Goal: Task Accomplishment & Management: Manage account settings

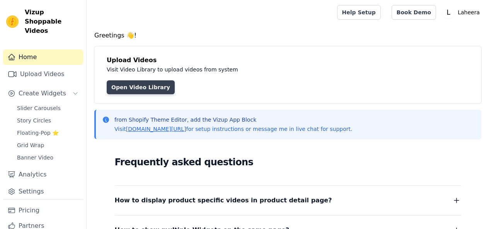
click at [137, 84] on link "Open Video Library" at bounding box center [141, 87] width 68 height 14
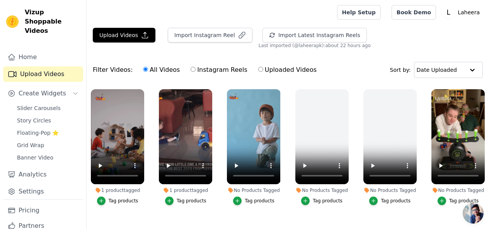
click at [277, 69] on label "Uploaded Videos" at bounding box center [287, 70] width 59 height 10
click at [263, 69] on input "Uploaded Videos" at bounding box center [260, 69] width 5 height 5
radio input "true"
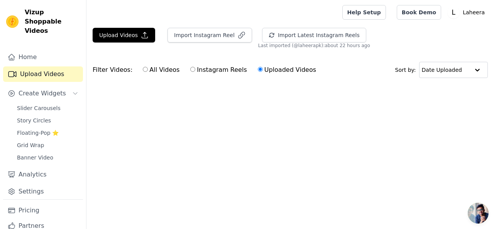
click at [116, 72] on div "Filter Videos: All Videos Instagram Reels Uploaded Videos" at bounding box center [207, 70] width 228 height 18
click at [116, 71] on div "Filter Videos: All Videos Instagram Reels Uploaded Videos" at bounding box center [207, 70] width 228 height 18
click at [109, 35] on button "Upload Videos" at bounding box center [124, 35] width 63 height 15
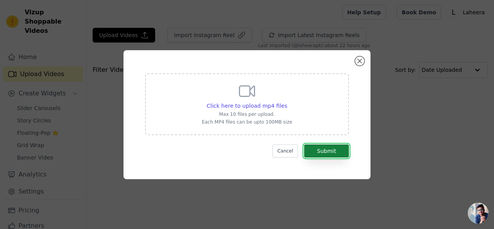
click at [321, 152] on button "Submit" at bounding box center [326, 150] width 45 height 13
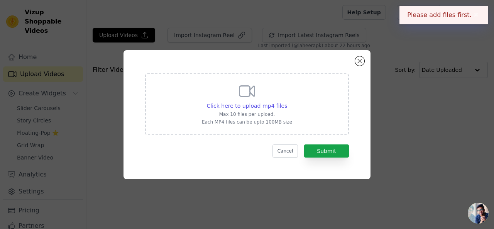
click at [266, 112] on p "Max 10 files per upload." at bounding box center [247, 114] width 90 height 6
click at [287, 102] on input "Click here to upload mp4 files Max 10 files per upload. Each MP4 files can be u…" at bounding box center [287, 102] width 0 height 0
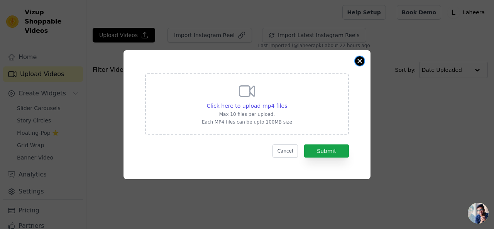
click at [362, 60] on button "Close modal" at bounding box center [359, 60] width 9 height 9
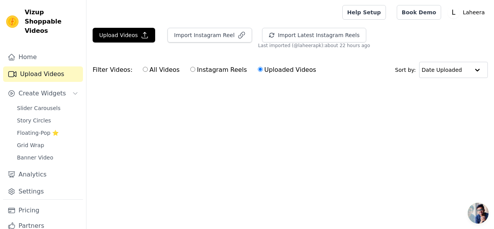
click at [205, 71] on label "Instagram Reels" at bounding box center [218, 70] width 57 height 10
click at [195, 71] on input "Instagram Reels" at bounding box center [192, 69] width 5 height 5
radio input "true"
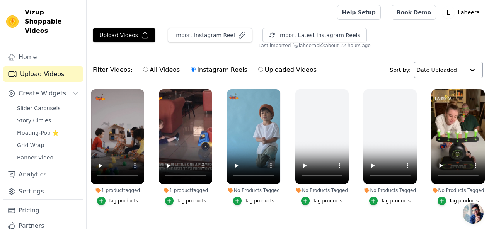
click at [446, 73] on input "text" at bounding box center [440, 69] width 48 height 15
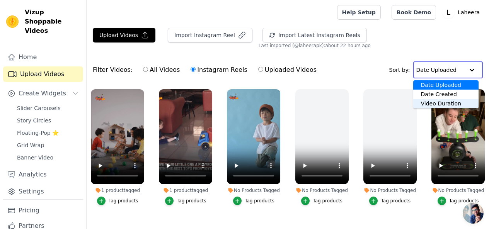
click at [439, 103] on div "Video Duration" at bounding box center [445, 103] width 65 height 9
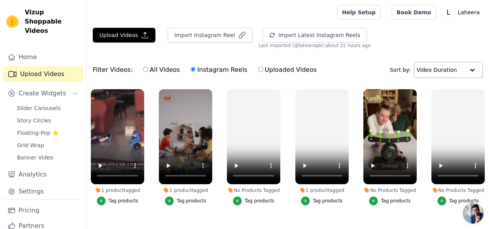
click at [444, 71] on input "text" at bounding box center [440, 69] width 48 height 15
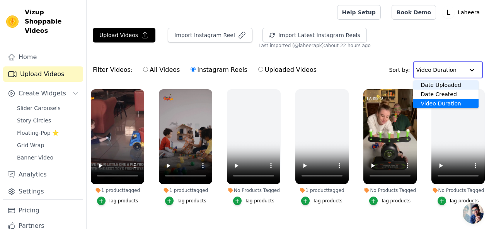
click at [439, 86] on div "Date Uploaded" at bounding box center [446, 84] width 66 height 9
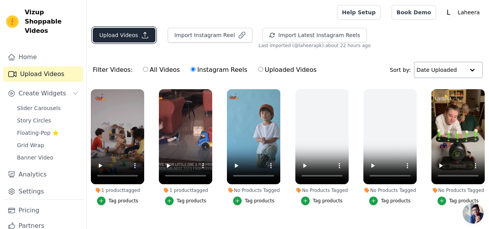
click at [113, 33] on button "Upload Videos" at bounding box center [124, 35] width 63 height 15
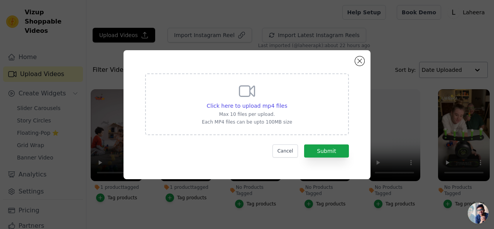
click at [241, 124] on p "Each MP4 files can be upto 100MB size" at bounding box center [247, 122] width 90 height 6
click at [287, 102] on input "Click here to upload mp4 files Max 10 files per upload. Each MP4 files can be u…" at bounding box center [287, 102] width 0 height 0
click at [297, 148] on button "Cancel" at bounding box center [286, 150] width 26 height 13
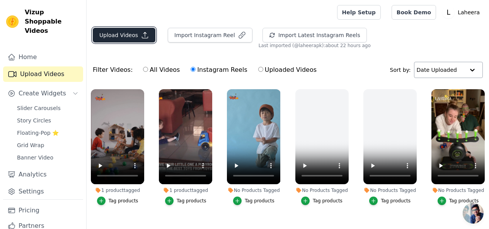
click at [124, 34] on button "Upload Videos" at bounding box center [124, 35] width 63 height 15
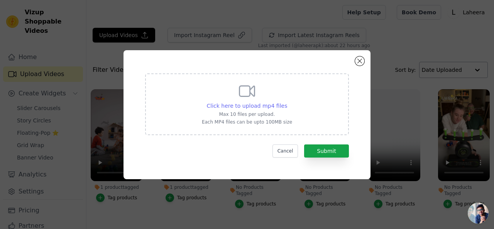
click at [268, 105] on span "Click here to upload mp4 files" at bounding box center [247, 106] width 81 height 6
click at [287, 102] on input "Click here to upload mp4 files Max 10 files per upload. Each MP4 files can be u…" at bounding box center [287, 102] width 0 height 0
type input "C:\fakepath\start training your lungs.#lungs #health #training (1).mp4"
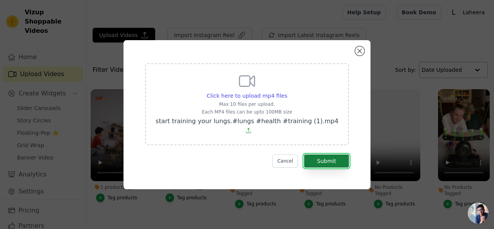
click at [326, 156] on button "Submit" at bounding box center [326, 161] width 45 height 13
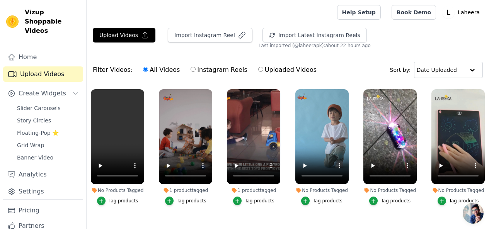
click at [151, 81] on div "Filter Videos: All Videos Instagram Reels Uploaded Videos Sort by: Date Uploaded" at bounding box center [288, 70] width 402 height 30
click at [152, 118] on ul "No Products Tagged Tag products 1 product tagged Tag products 1 product tagged …" at bounding box center [288, 187] width 402 height 204
click at [141, 90] on icon "button" at bounding box center [142, 90] width 3 height 3
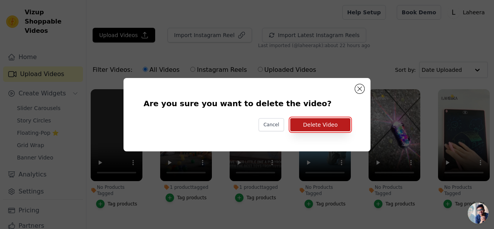
click at [319, 121] on button "Delete Video" at bounding box center [321, 124] width 60 height 13
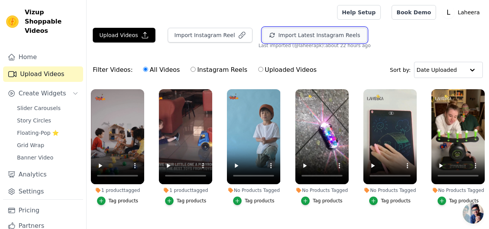
click at [296, 39] on button "Import Latest Instagram Reels" at bounding box center [314, 35] width 104 height 15
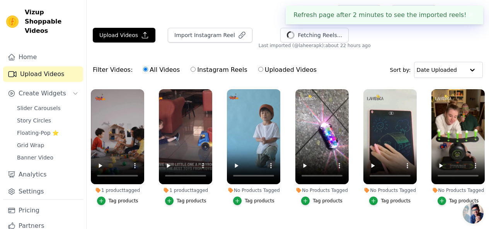
click at [467, 12] on button "✖" at bounding box center [470, 14] width 9 height 9
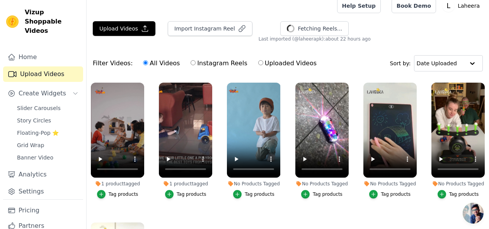
scroll to position [3, 0]
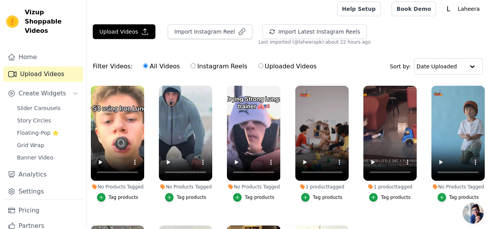
click at [106, 193] on button "Tag products" at bounding box center [117, 197] width 41 height 8
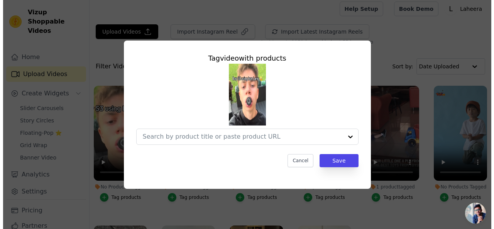
scroll to position [0, 0]
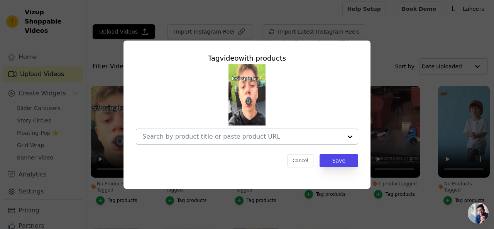
click at [351, 133] on div at bounding box center [350, 136] width 15 height 15
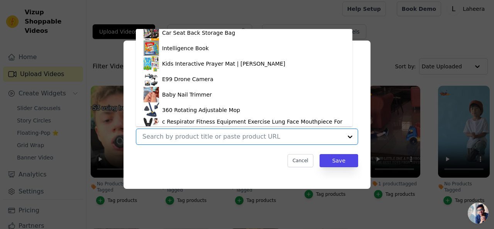
scroll to position [274, 0]
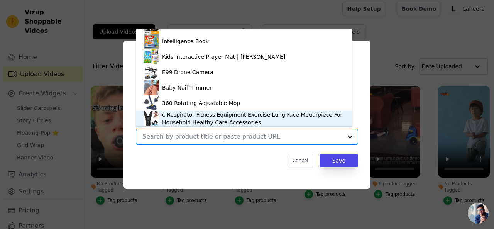
click at [237, 122] on div "c Respirator Fitness Equipment Exercise Lung Face Mouthpiece For Household Heal…" at bounding box center [253, 118] width 183 height 15
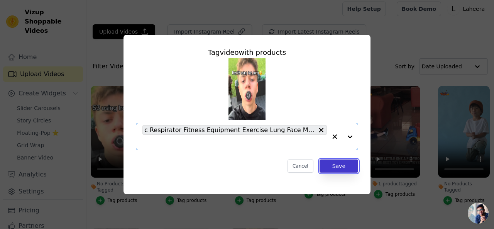
click at [326, 164] on button "Save" at bounding box center [339, 166] width 39 height 13
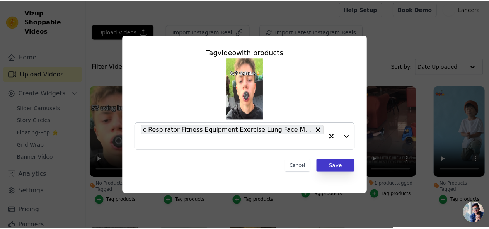
scroll to position [3, 0]
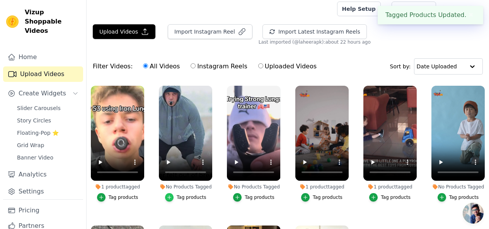
click at [171, 195] on icon "button" at bounding box center [169, 197] width 5 height 5
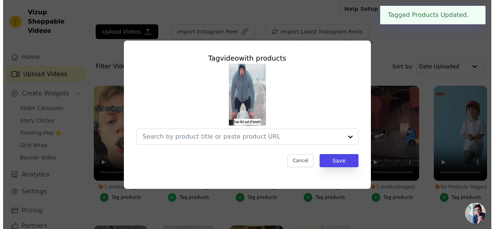
scroll to position [0, 0]
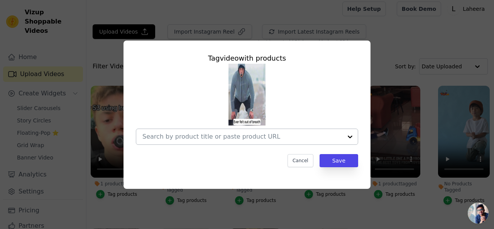
click at [353, 136] on div at bounding box center [350, 136] width 15 height 15
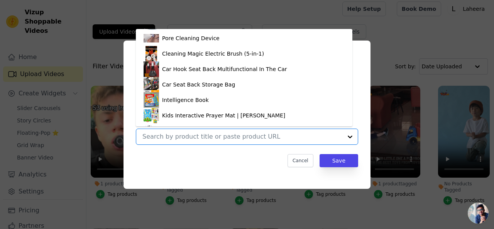
scroll to position [274, 0]
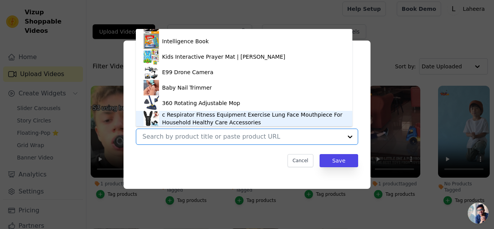
click at [235, 117] on div "c Respirator Fitness Equipment Exercise Lung Face Mouthpiece For Household Heal…" at bounding box center [253, 118] width 183 height 15
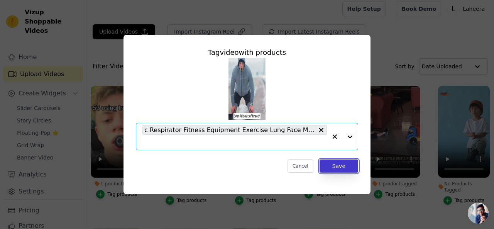
click at [333, 165] on button "Save" at bounding box center [339, 166] width 39 height 13
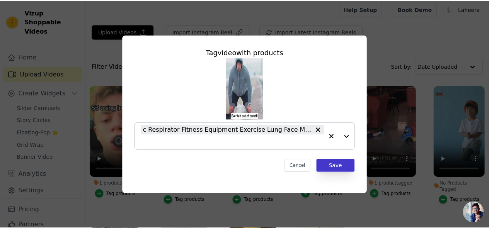
scroll to position [3, 0]
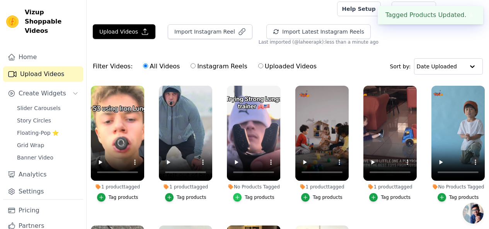
click at [234, 195] on icon "button" at bounding box center [236, 197] width 5 height 5
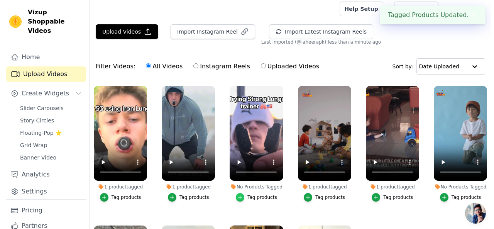
scroll to position [0, 0]
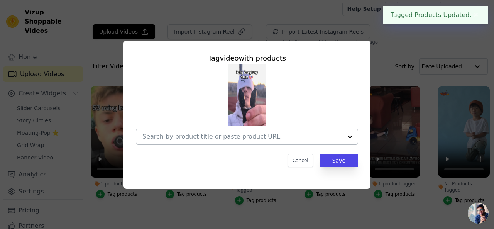
click at [352, 137] on div at bounding box center [350, 136] width 15 height 15
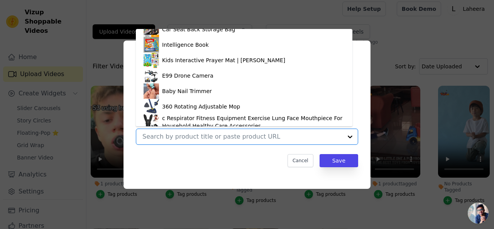
scroll to position [274, 0]
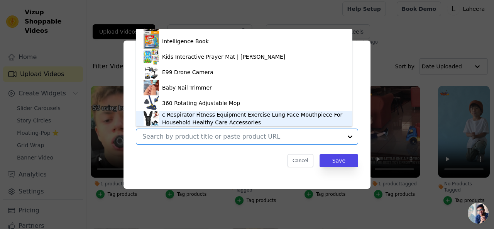
click at [253, 115] on div "c Respirator Fitness Equipment Exercise Lung Face Mouthpiece For Household Heal…" at bounding box center [253, 118] width 183 height 15
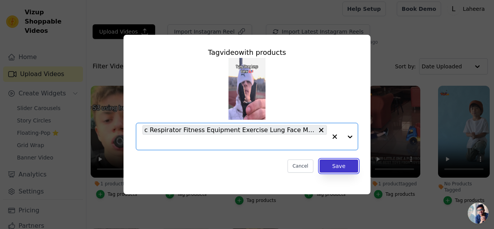
click at [339, 171] on button "Save" at bounding box center [339, 166] width 39 height 13
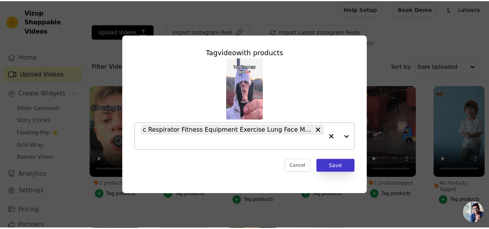
scroll to position [3, 0]
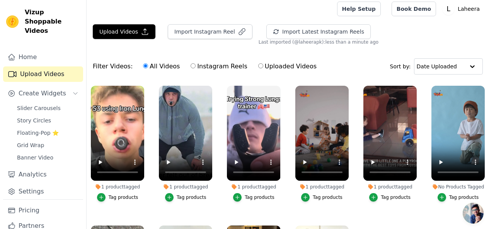
click at [313, 194] on div "Tag products" at bounding box center [328, 197] width 30 height 6
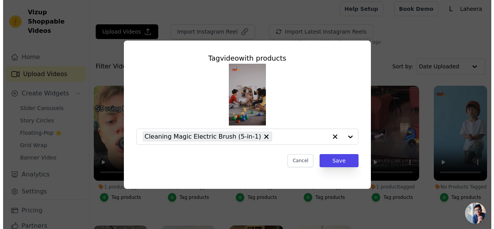
scroll to position [0, 0]
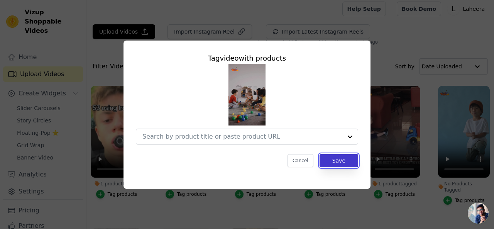
click at [340, 161] on button "Save" at bounding box center [339, 160] width 39 height 13
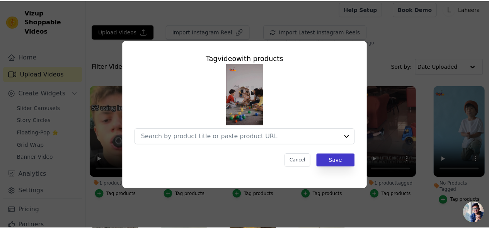
scroll to position [3, 0]
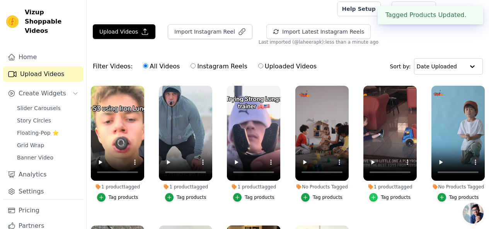
click at [375, 195] on icon "button" at bounding box center [372, 197] width 5 height 5
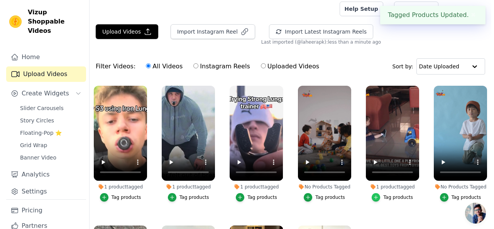
scroll to position [0, 0]
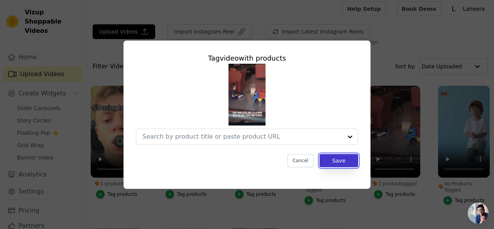
click at [338, 158] on button "Save" at bounding box center [339, 160] width 39 height 13
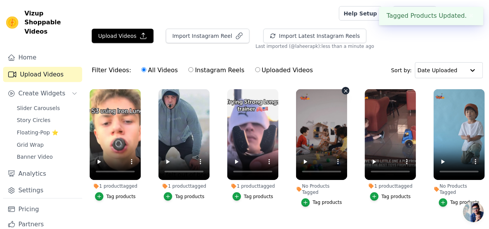
scroll to position [3, 0]
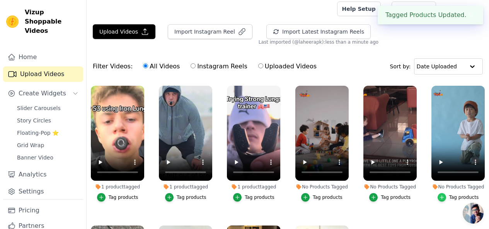
click at [443, 193] on div "button" at bounding box center [441, 197] width 8 height 8
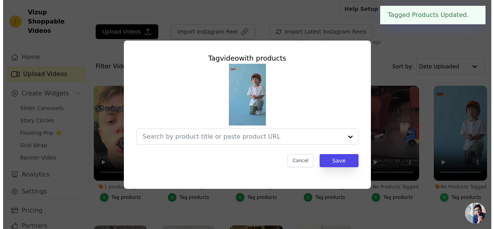
scroll to position [0, 0]
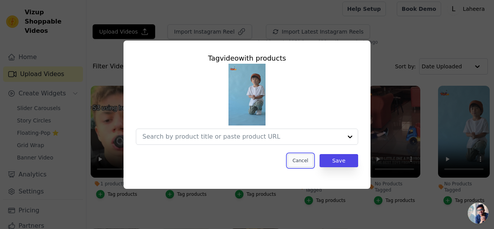
click at [309, 158] on button "Cancel" at bounding box center [301, 160] width 26 height 13
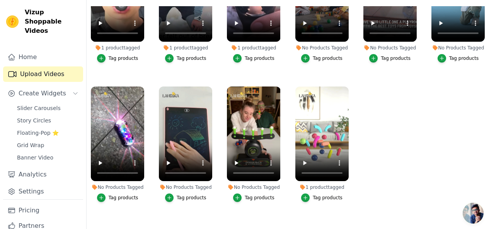
scroll to position [68, 0]
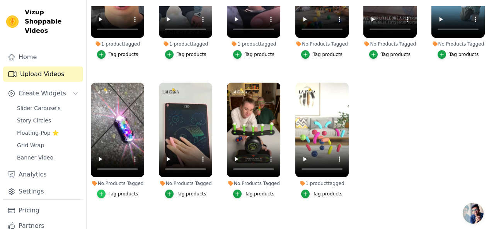
click at [104, 190] on div "button" at bounding box center [101, 194] width 8 height 8
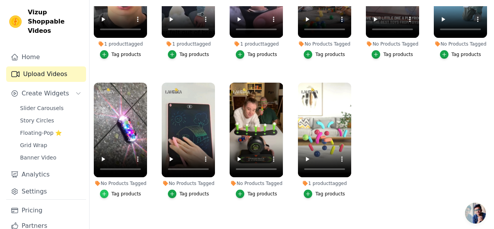
scroll to position [0, 0]
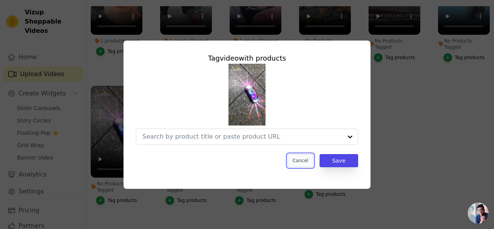
click at [313, 166] on button "Cancel" at bounding box center [301, 160] width 26 height 13
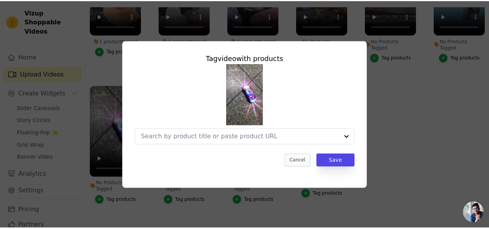
scroll to position [79, 0]
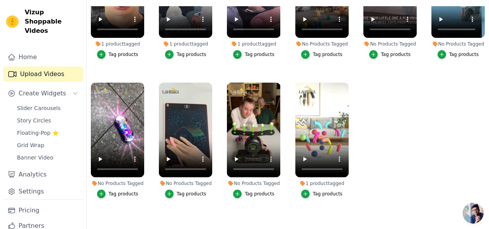
click at [172, 190] on button "Tag products" at bounding box center [185, 194] width 41 height 8
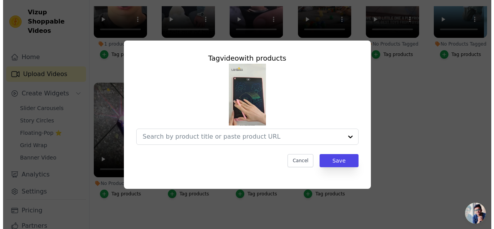
scroll to position [0, 0]
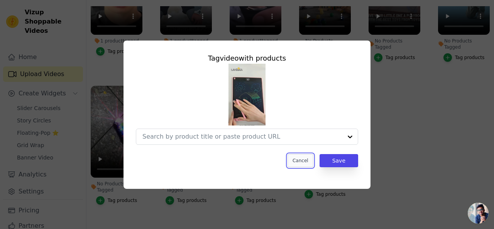
click at [302, 162] on button "Cancel" at bounding box center [301, 160] width 26 height 13
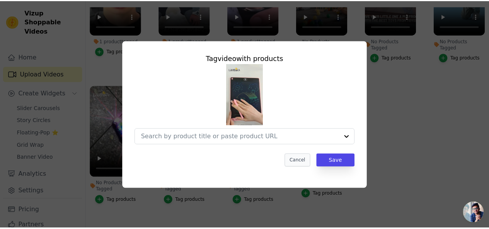
scroll to position [79, 0]
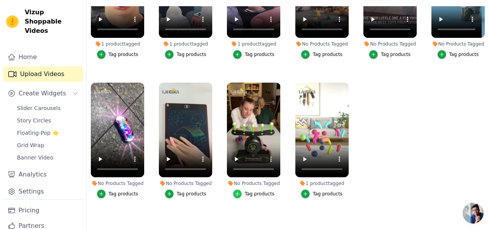
click at [238, 192] on icon "button" at bounding box center [237, 193] width 3 height 3
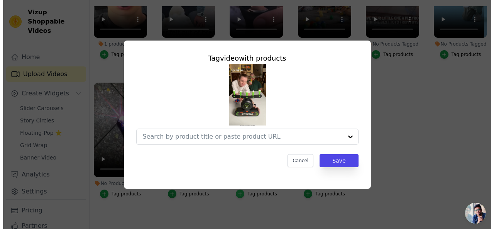
scroll to position [0, 0]
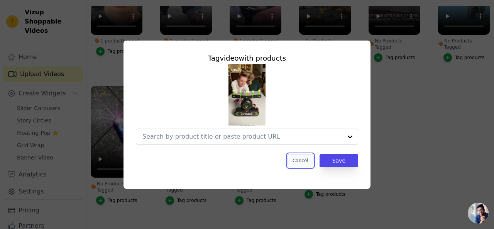
click at [301, 163] on button "Cancel" at bounding box center [301, 160] width 26 height 13
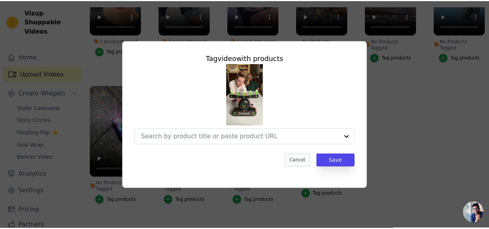
scroll to position [79, 0]
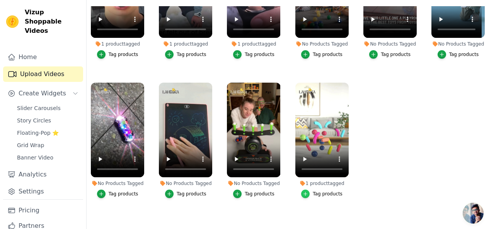
click at [302, 191] on icon "button" at bounding box center [304, 193] width 5 height 5
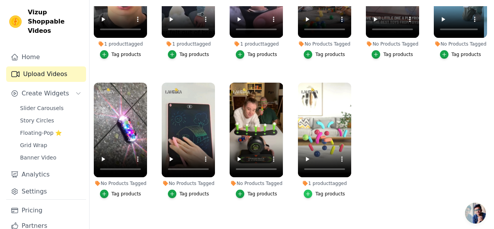
scroll to position [0, 0]
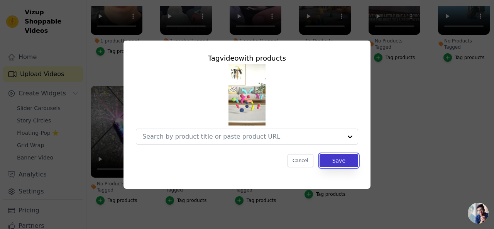
click at [333, 166] on button "Save" at bounding box center [339, 160] width 39 height 13
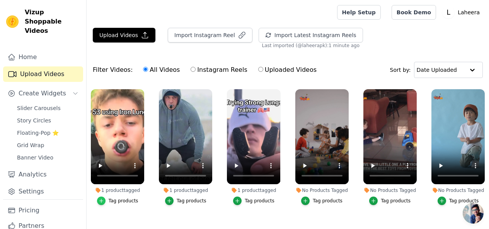
click at [102, 199] on icon "button" at bounding box center [100, 200] width 3 height 3
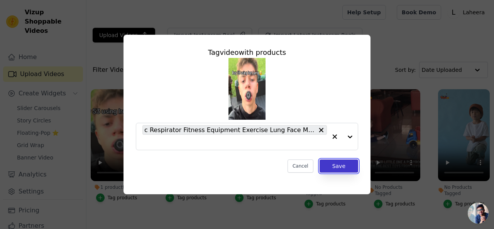
click at [334, 167] on button "Save" at bounding box center [339, 166] width 39 height 13
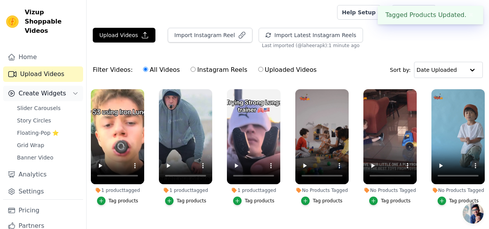
click at [51, 89] on span "Create Widgets" at bounding box center [43, 93] width 48 height 9
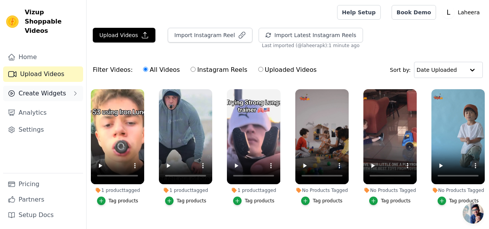
click at [45, 89] on span "Create Widgets" at bounding box center [43, 93] width 48 height 9
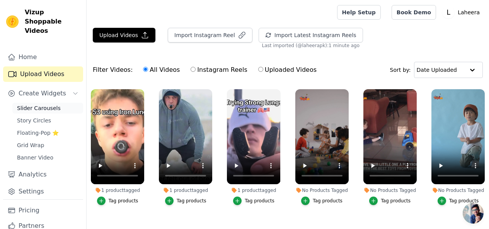
click at [43, 104] on span "Slider Carousels" at bounding box center [39, 108] width 44 height 8
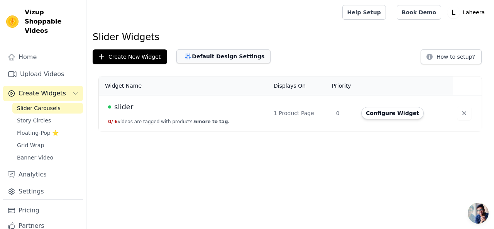
click at [196, 56] on button "Default Design Settings" at bounding box center [224, 56] width 94 height 14
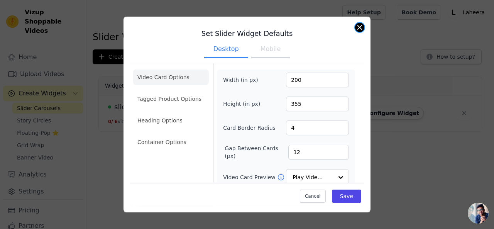
click at [361, 28] on button "Close modal" at bounding box center [359, 27] width 9 height 9
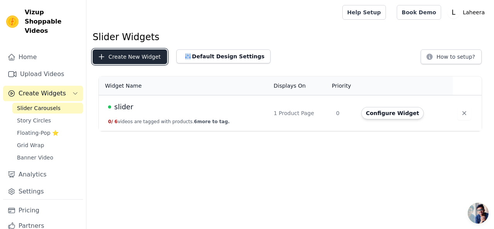
click at [152, 56] on button "Create New Widget" at bounding box center [130, 56] width 75 height 15
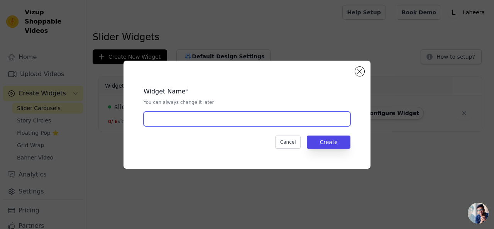
click at [172, 117] on input "text" at bounding box center [247, 119] width 207 height 15
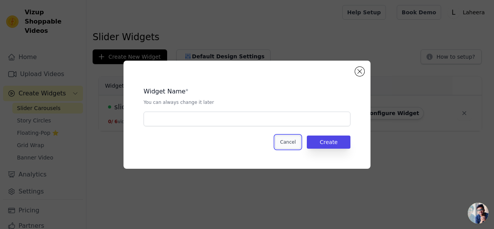
click at [291, 143] on button "Cancel" at bounding box center [288, 142] width 26 height 13
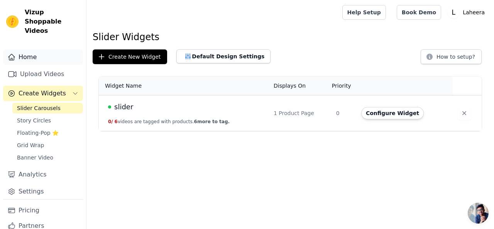
click at [36, 49] on link "Home" at bounding box center [43, 56] width 80 height 15
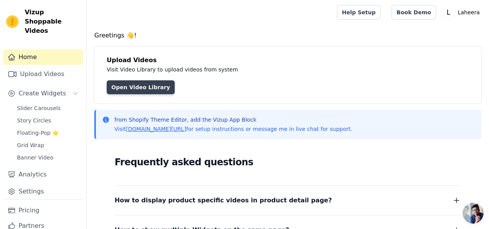
click at [143, 86] on link "Open Video Library" at bounding box center [141, 87] width 68 height 14
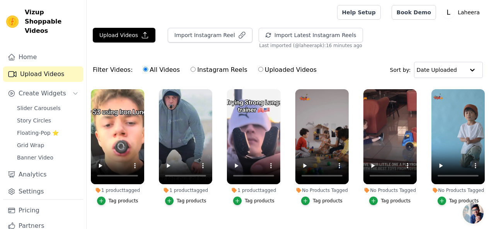
click at [116, 198] on div "Tag products" at bounding box center [124, 201] width 30 height 6
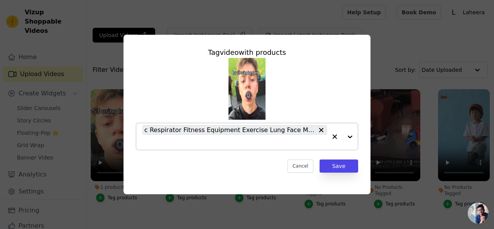
click at [312, 138] on div "c Respirator Fitness Equipment Exercise Lung Face Mouthpiece For Household Heal…" at bounding box center [235, 136] width 185 height 27
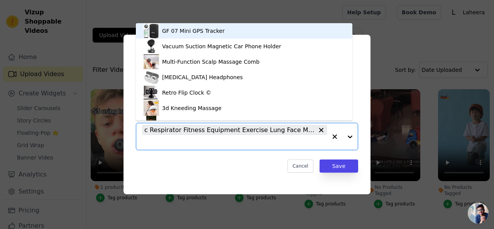
click at [305, 146] on div "c Respirator Fitness Equipment Exercise Lung Face Mouthpiece For Household Heal…" at bounding box center [235, 136] width 185 height 27
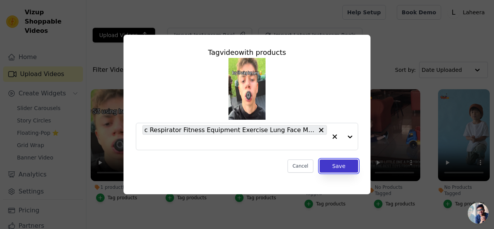
click at [335, 167] on button "Save" at bounding box center [339, 166] width 39 height 13
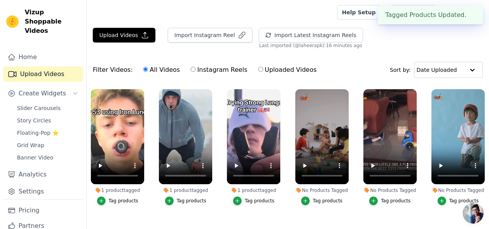
click at [333, 204] on div "No Products Tagged Tag products" at bounding box center [322, 148] width 62 height 127
click at [105, 197] on button "Tag products" at bounding box center [117, 201] width 41 height 8
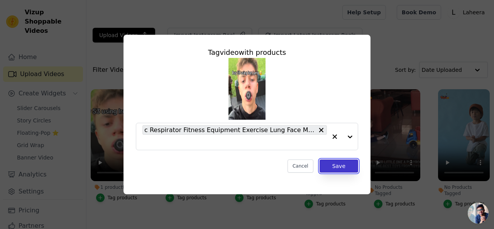
click at [334, 168] on button "Save" at bounding box center [339, 166] width 39 height 13
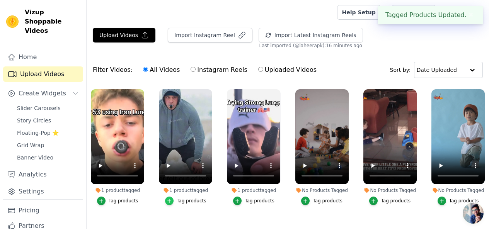
click at [168, 199] on icon "button" at bounding box center [169, 200] width 3 height 3
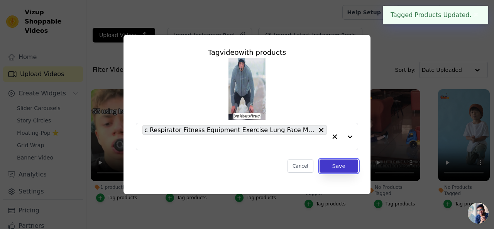
click at [348, 168] on button "Save" at bounding box center [339, 166] width 39 height 13
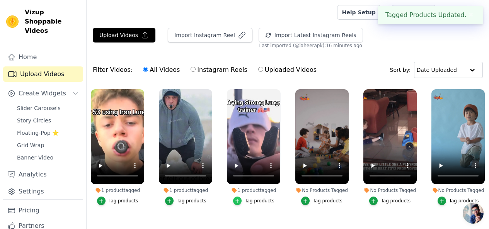
click at [237, 199] on icon "button" at bounding box center [237, 200] width 3 height 3
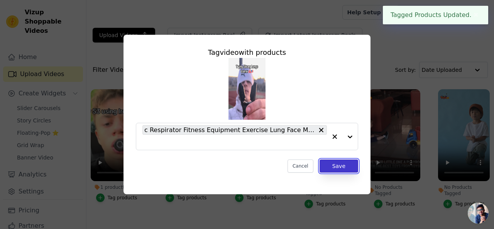
click at [335, 167] on button "Save" at bounding box center [339, 166] width 39 height 13
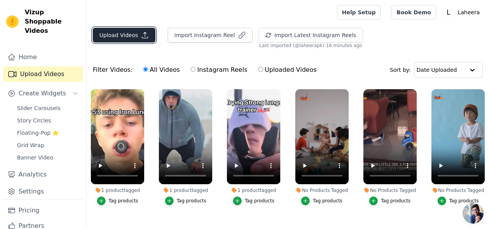
click at [110, 32] on button "Upload Videos" at bounding box center [124, 35] width 63 height 15
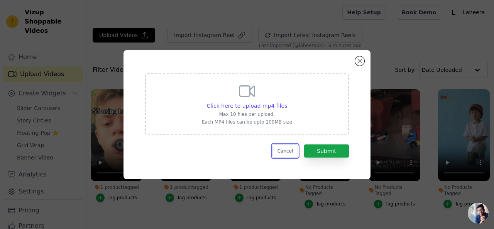
click at [287, 150] on button "Cancel" at bounding box center [286, 150] width 26 height 13
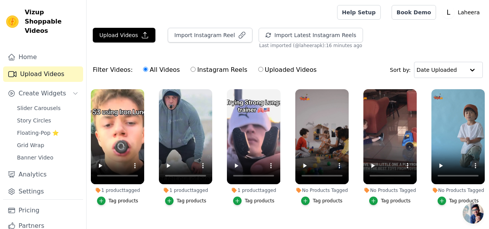
click at [199, 70] on label "Instagram Reels" at bounding box center [218, 70] width 57 height 10
click at [195, 70] on input "Instagram Reels" at bounding box center [192, 69] width 5 height 5
radio input "true"
click at [168, 199] on icon "button" at bounding box center [169, 200] width 3 height 3
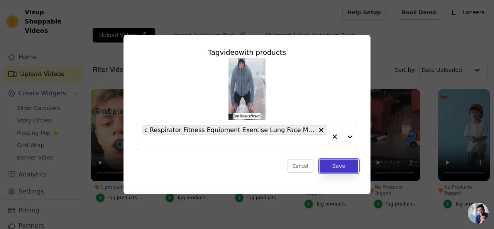
click at [348, 171] on button "Save" at bounding box center [339, 166] width 39 height 13
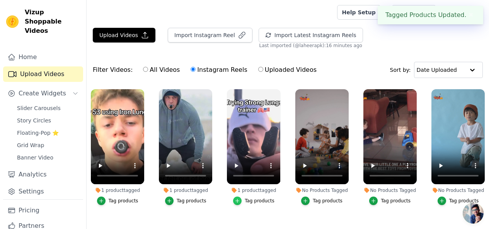
click at [240, 197] on div "button" at bounding box center [237, 201] width 8 height 8
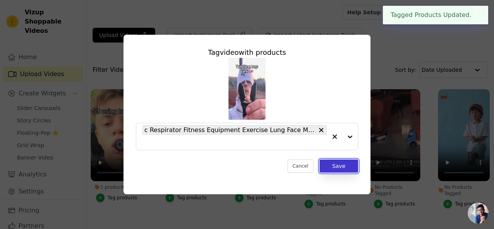
click at [343, 172] on button "Save" at bounding box center [339, 166] width 39 height 13
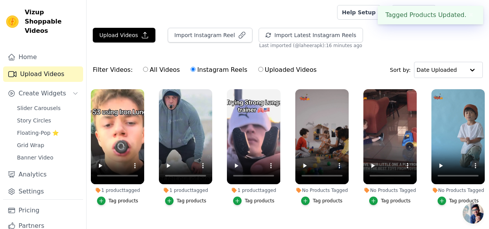
click at [123, 198] on div "Tag products" at bounding box center [124, 201] width 30 height 6
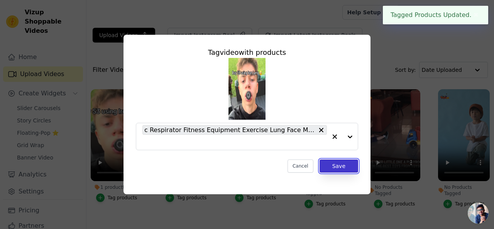
click at [343, 167] on button "Save" at bounding box center [339, 166] width 39 height 13
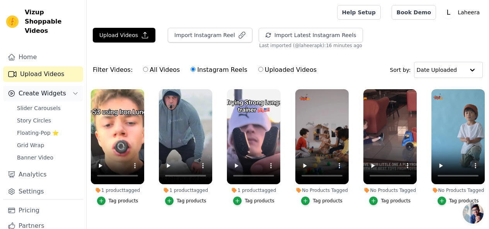
click at [45, 89] on span "Create Widgets" at bounding box center [43, 93] width 48 height 9
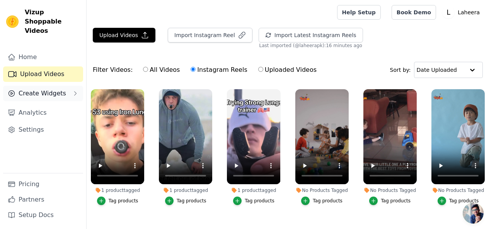
click at [51, 89] on span "Create Widgets" at bounding box center [43, 93] width 48 height 9
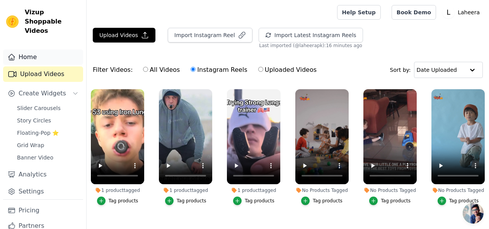
click at [38, 51] on link "Home" at bounding box center [43, 56] width 80 height 15
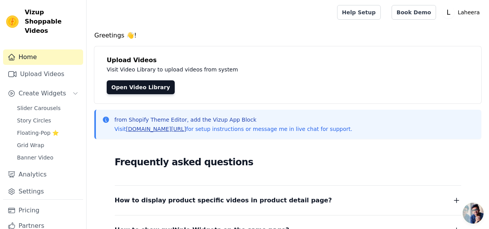
click at [183, 132] on link "[DOMAIN_NAME][URL]" at bounding box center [156, 129] width 60 height 6
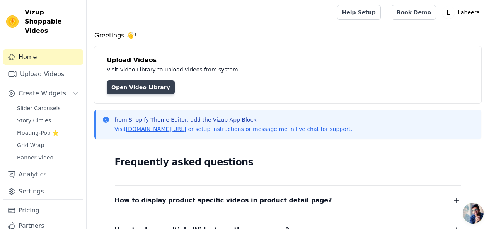
click at [150, 89] on link "Open Video Library" at bounding box center [141, 87] width 68 height 14
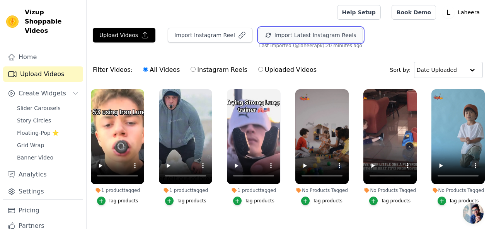
click at [292, 32] on button "Import Latest Instagram Reels" at bounding box center [310, 35] width 104 height 15
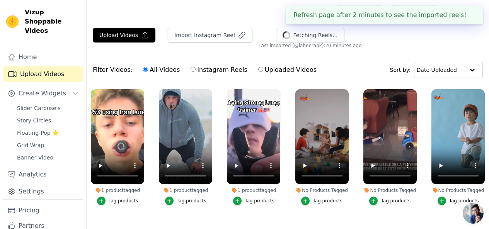
click at [469, 14] on button "✖" at bounding box center [470, 14] width 9 height 9
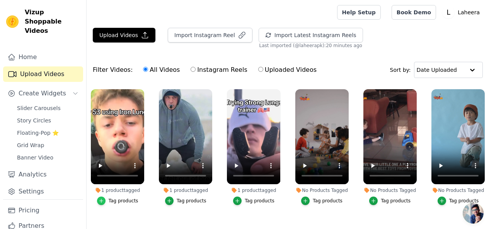
click at [100, 198] on div "button" at bounding box center [101, 201] width 8 height 8
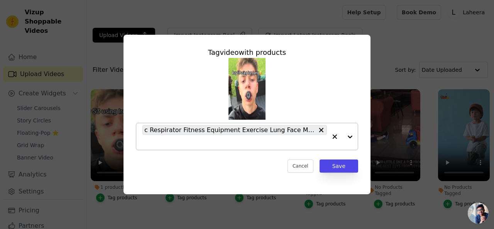
click at [352, 136] on div at bounding box center [342, 136] width 31 height 27
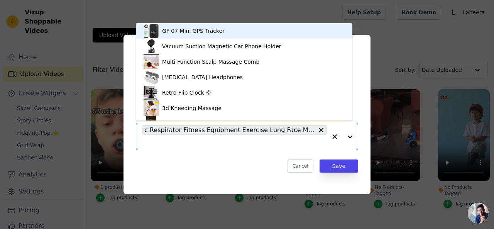
click at [335, 138] on icon "button" at bounding box center [335, 137] width 8 height 8
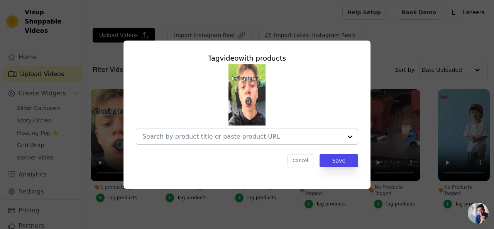
click at [351, 136] on div at bounding box center [350, 136] width 15 height 15
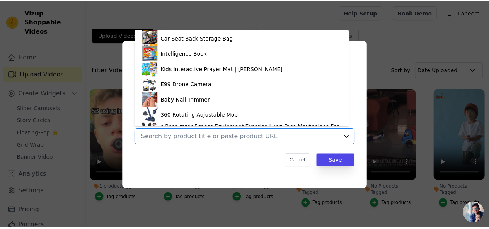
scroll to position [274, 0]
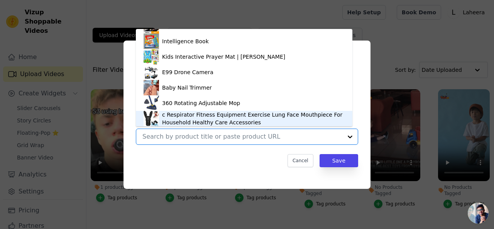
click at [201, 112] on div "c Respirator Fitness Equipment Exercise Lung Face Mouthpiece For Household Heal…" at bounding box center [253, 118] width 183 height 15
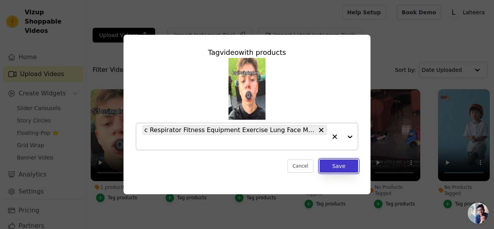
click at [340, 167] on button "Save" at bounding box center [339, 166] width 39 height 13
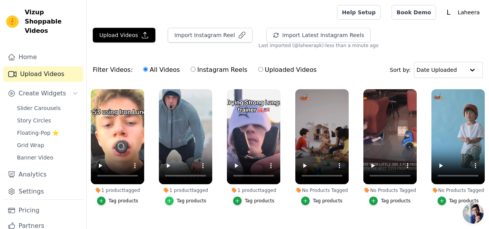
click at [168, 199] on icon "button" at bounding box center [169, 200] width 3 height 3
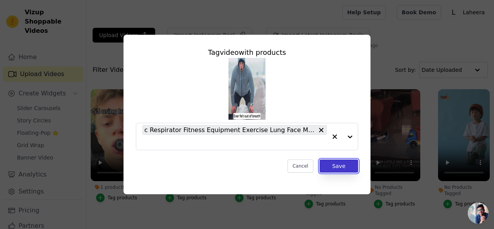
click at [342, 164] on button "Save" at bounding box center [339, 166] width 39 height 13
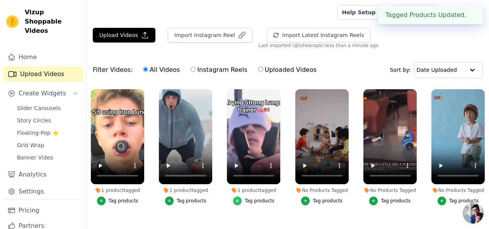
click at [236, 198] on icon "button" at bounding box center [236, 200] width 5 height 5
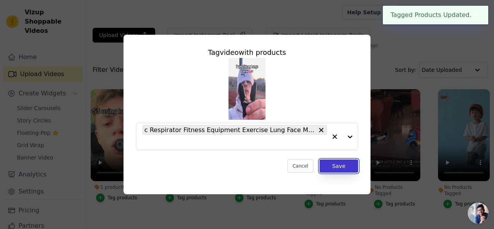
click at [350, 163] on button "Save" at bounding box center [339, 166] width 39 height 13
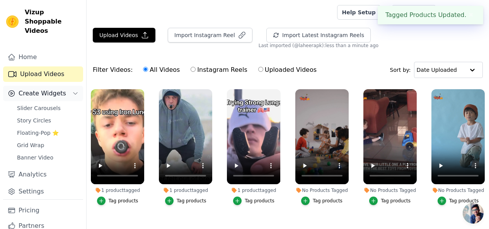
click at [49, 89] on span "Create Widgets" at bounding box center [43, 93] width 48 height 9
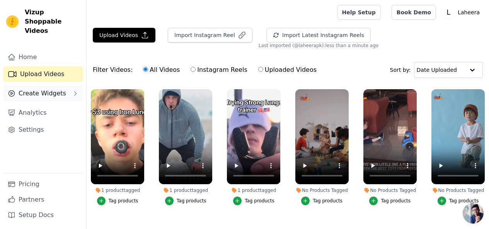
click at [49, 89] on span "Create Widgets" at bounding box center [43, 93] width 48 height 9
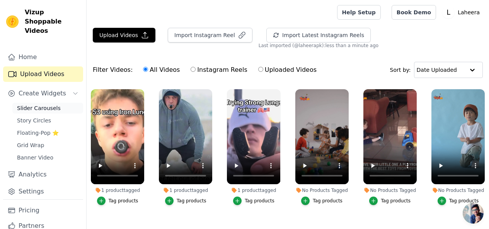
click at [49, 104] on span "Slider Carousels" at bounding box center [39, 108] width 44 height 8
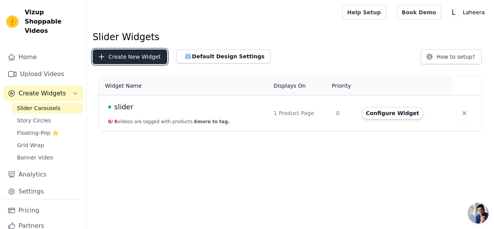
click at [151, 58] on button "Create New Widget" at bounding box center [130, 56] width 75 height 15
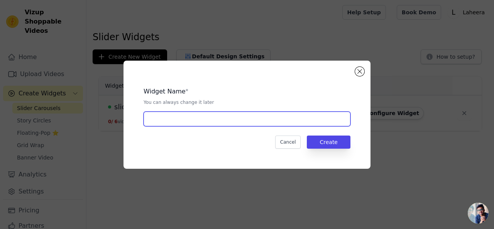
click at [160, 118] on input "text" at bounding box center [247, 119] width 207 height 15
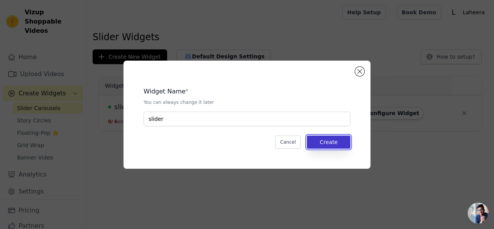
click at [332, 139] on button "Create" at bounding box center [329, 142] width 44 height 13
click at [326, 143] on button "Create" at bounding box center [329, 142] width 44 height 13
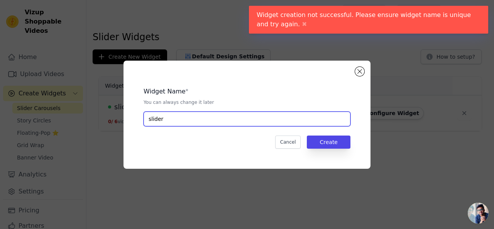
click at [180, 117] on input "slider" at bounding box center [247, 119] width 207 height 15
type input "slider2"
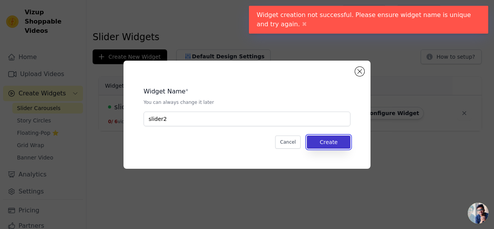
click at [327, 139] on button "Create" at bounding box center [329, 142] width 44 height 13
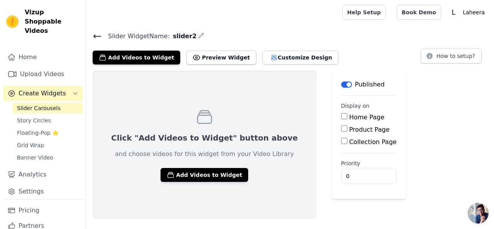
click at [342, 131] on input "Product Page" at bounding box center [345, 129] width 6 height 6
checkbox input "true"
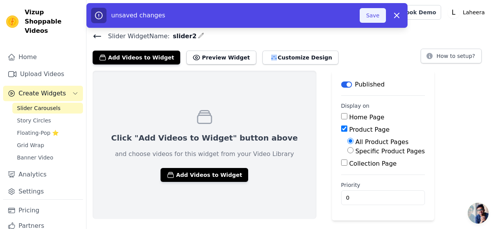
click at [377, 19] on button "Save" at bounding box center [373, 15] width 26 height 15
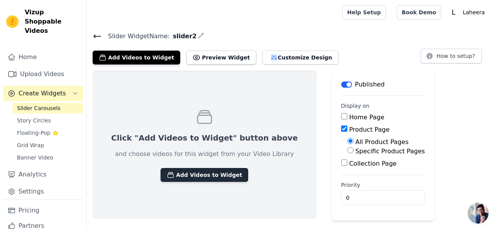
click at [212, 177] on button "Add Videos to Widget" at bounding box center [205, 175] width 88 height 14
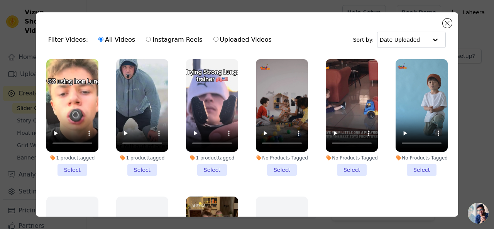
click at [72, 165] on li "1 product tagged Select" at bounding box center [72, 117] width 52 height 117
click at [0, 0] on input "1 product tagged Select" at bounding box center [0, 0] width 0 height 0
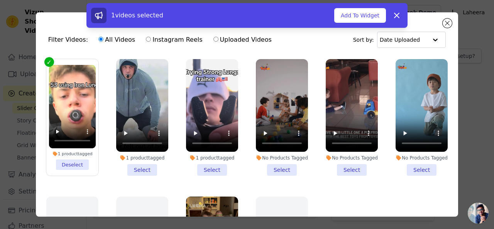
click at [130, 165] on li "1 product tagged Select" at bounding box center [142, 117] width 52 height 117
click at [0, 0] on input "1 product tagged Select" at bounding box center [0, 0] width 0 height 0
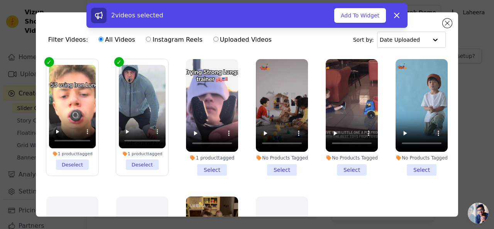
click at [212, 168] on li "1 product tagged Select" at bounding box center [212, 117] width 52 height 117
click at [0, 0] on input "1 product tagged Select" at bounding box center [0, 0] width 0 height 0
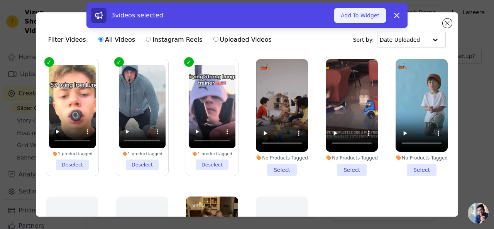
click at [358, 14] on button "Add To Widget" at bounding box center [361, 15] width 52 height 15
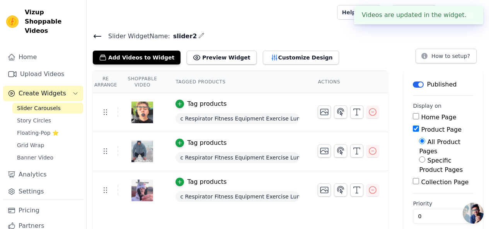
scroll to position [0, 0]
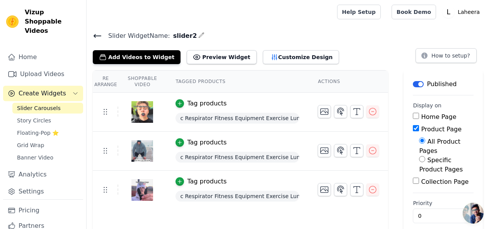
drag, startPoint x: 486, startPoint y: 44, endPoint x: 490, endPoint y: 74, distance: 29.9
click at [489, 74] on html "Vizup Shoppable Videos Home Upload Videos Create Widgets Slider Carousels Story…" at bounding box center [244, 119] width 489 height 239
click at [375, 45] on div "Slider Widget Name: slider2 Add Videos to Widget Preview Widget Customize Desig…" at bounding box center [288, 48] width 402 height 34
click at [437, 144] on label "All Product Pages" at bounding box center [439, 146] width 41 height 17
click at [425, 144] on input "All Product Pages" at bounding box center [422, 141] width 6 height 6
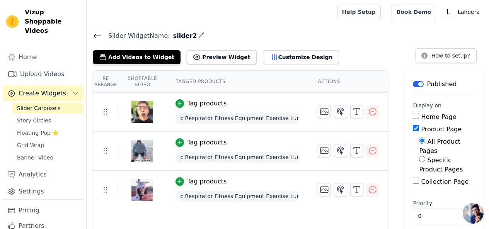
click at [439, 156] on label "Specific Product Pages" at bounding box center [441, 164] width 44 height 17
click at [425, 156] on input "Specific Product Pages" at bounding box center [422, 159] width 6 height 6
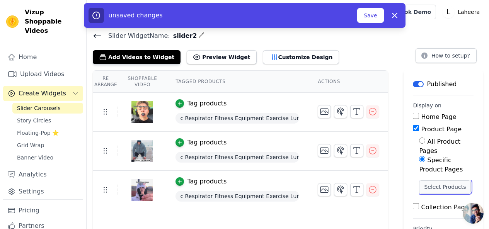
click at [439, 180] on button "Select Products" at bounding box center [445, 186] width 52 height 13
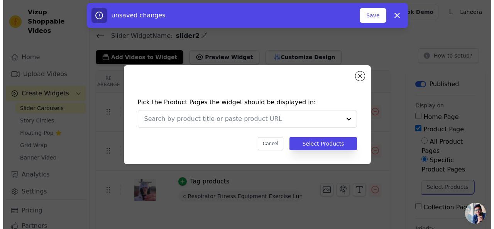
scroll to position [0, 0]
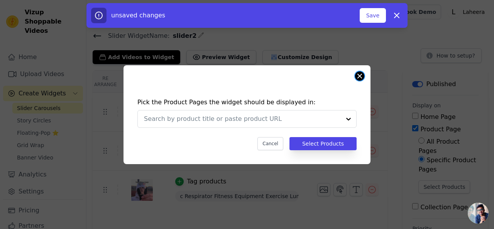
click at [355, 75] on div "Pick the Product Pages the widget should be displayed in: Cancel Select Products" at bounding box center [247, 114] width 247 height 99
click at [399, 14] on icon "button" at bounding box center [397, 15] width 9 height 9
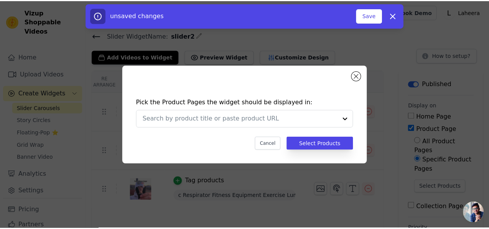
scroll to position [0, 0]
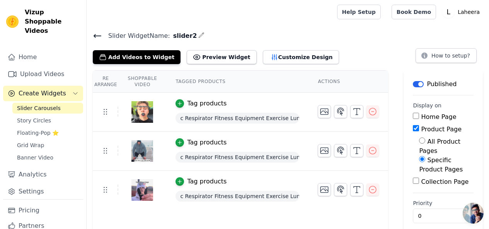
click at [428, 156] on label "Specific Product Pages" at bounding box center [441, 164] width 44 height 17
click at [425, 156] on input "Specific Product Pages" at bounding box center [422, 159] width 6 height 6
radio input "true"
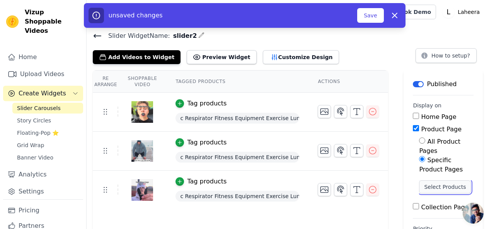
click at [431, 180] on button "Select Products" at bounding box center [445, 186] width 52 height 13
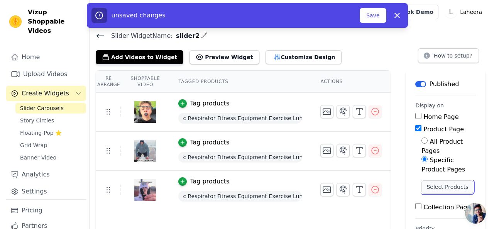
scroll to position [0, 0]
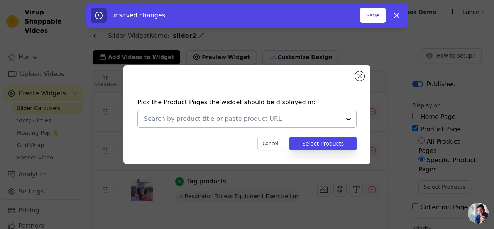
click at [350, 122] on div at bounding box center [348, 118] width 15 height 17
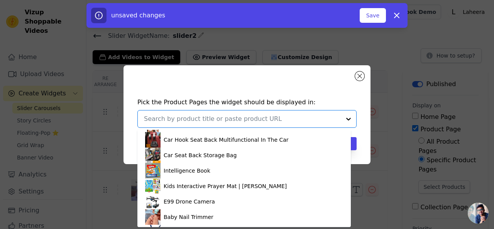
scroll to position [276, 0]
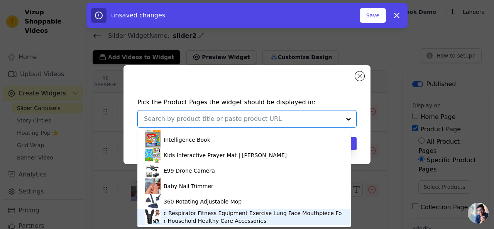
click at [270, 220] on div "c Respirator Fitness Equipment Exercise Lung Face Mouthpiece For Household Heal…" at bounding box center [254, 216] width 180 height 15
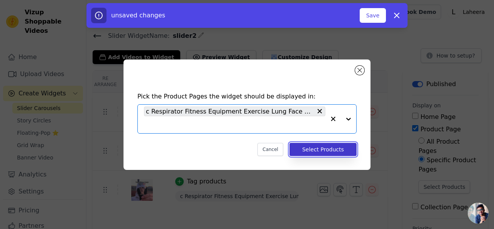
click at [342, 153] on button "Select Products" at bounding box center [323, 149] width 67 height 13
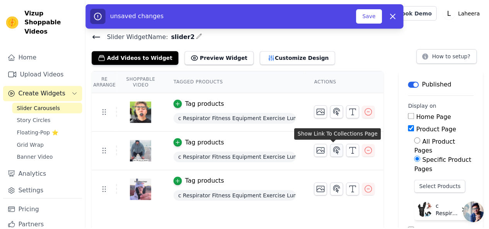
scroll to position [0, 0]
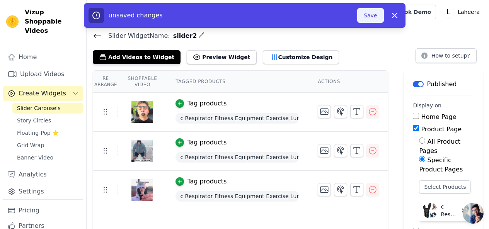
click at [377, 16] on button "Save" at bounding box center [370, 15] width 26 height 15
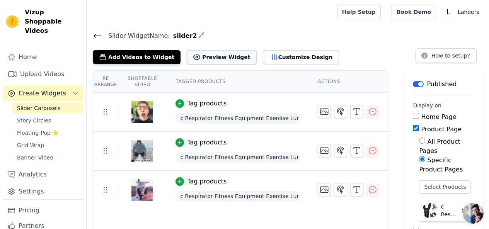
click at [217, 56] on button "Preview Widget" at bounding box center [222, 57] width 70 height 14
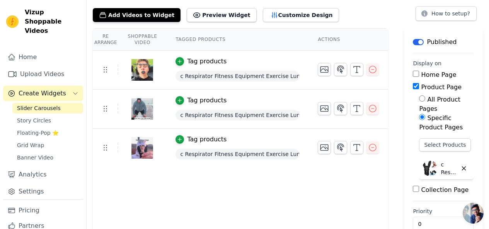
scroll to position [51, 0]
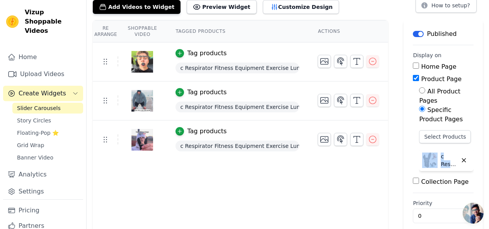
drag, startPoint x: 485, startPoint y: 140, endPoint x: 485, endPoint y: 144, distance: 4.6
click at [485, 144] on div "Re Arrange Shoppable Video Tagged Products Actions Tag products c Respirator Fi…" at bounding box center [288, 129] width 402 height 219
click at [404, 116] on main "Label Published Display on Home Page Product Page All Product Pages Specific Pr…" at bounding box center [442, 129] width 79 height 219
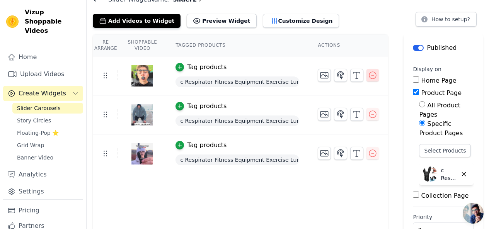
click at [372, 77] on icon "button" at bounding box center [372, 75] width 7 height 7
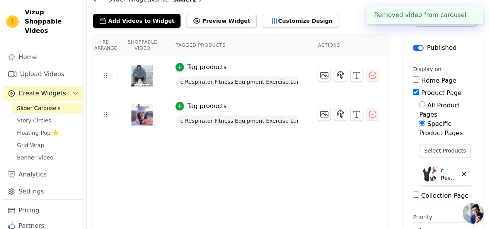
click at [372, 77] on icon "button" at bounding box center [372, 75] width 7 height 7
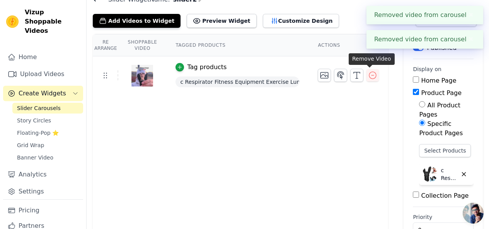
click at [372, 77] on icon "button" at bounding box center [372, 75] width 7 height 7
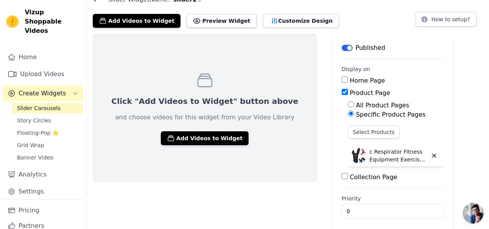
click at [342, 90] on input "Product Page" at bounding box center [345, 92] width 6 height 6
checkbox input "false"
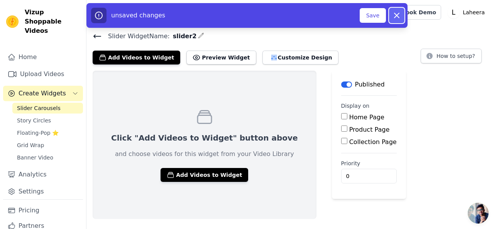
click at [391, 11] on button "Dismiss" at bounding box center [396, 15] width 15 height 15
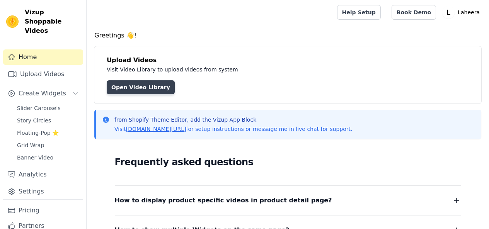
click at [136, 87] on link "Open Video Library" at bounding box center [141, 87] width 68 height 14
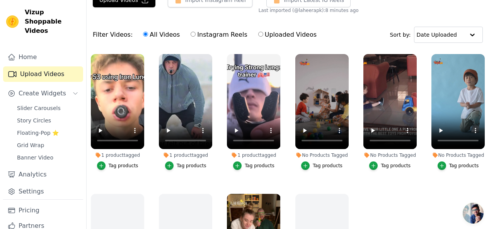
scroll to position [32, 0]
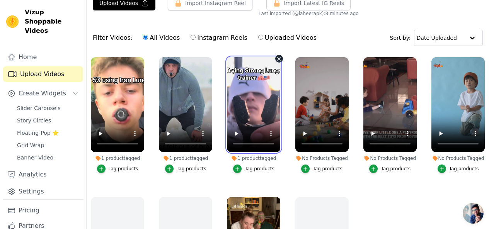
click at [242, 119] on video at bounding box center [253, 104] width 53 height 95
drag, startPoint x: 243, startPoint y: 99, endPoint x: 230, endPoint y: 114, distance: 20.0
click at [199, 112] on ul "1 product tagged Tag products 1 product tagged Tag products 1 product tagged Ta…" at bounding box center [288, 155] width 402 height 204
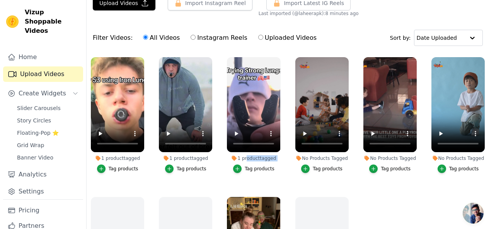
drag, startPoint x: 245, startPoint y: 152, endPoint x: 239, endPoint y: 156, distance: 8.0
click at [239, 156] on li "1 product tagged Tag products" at bounding box center [253, 115] width 53 height 116
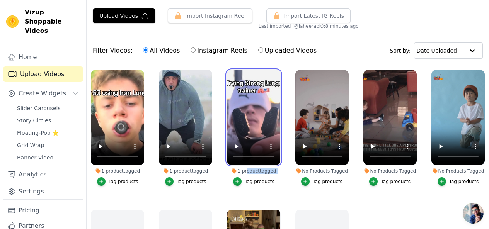
scroll to position [14, 0]
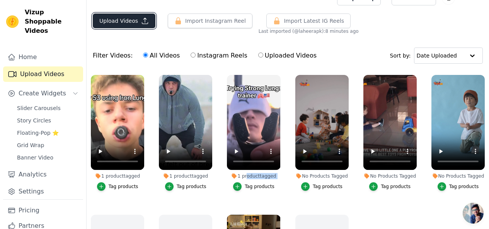
click at [132, 23] on button "Upload Videos" at bounding box center [124, 21] width 63 height 15
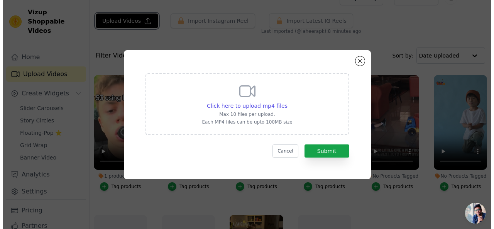
scroll to position [0, 0]
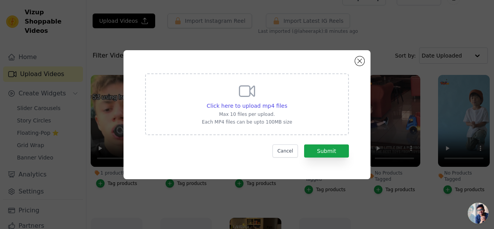
click at [241, 120] on p "Each MP4 files can be upto 100MB size" at bounding box center [247, 122] width 90 height 6
click at [287, 102] on input "Click here to upload mp4 files Max 10 files per upload. Each MP4 files can be u…" at bounding box center [287, 102] width 0 height 0
click at [292, 150] on button "Cancel" at bounding box center [286, 150] width 26 height 13
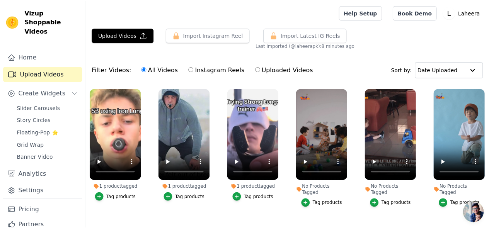
scroll to position [14, 0]
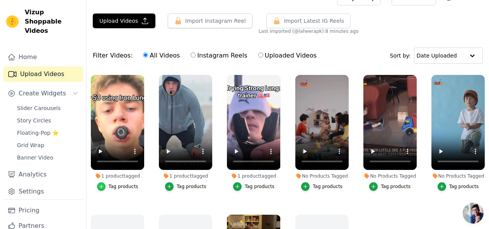
click at [103, 184] on icon "button" at bounding box center [101, 186] width 5 height 5
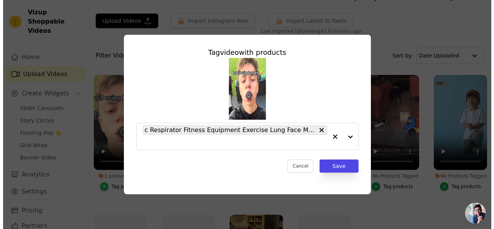
scroll to position [0, 0]
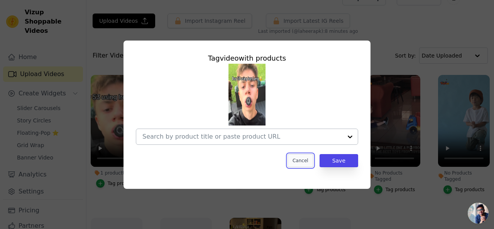
click at [309, 162] on button "Cancel" at bounding box center [301, 160] width 26 height 13
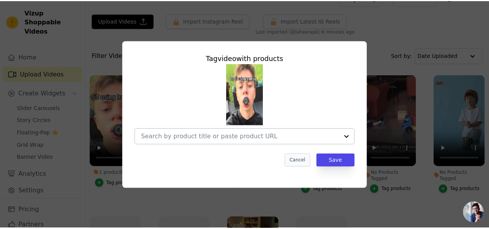
scroll to position [14, 0]
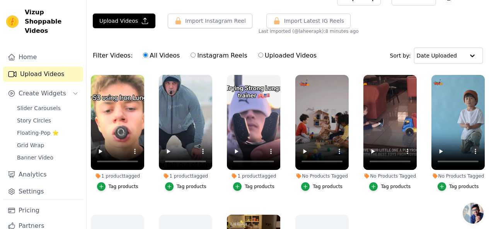
click at [96, 182] on div "Tag products" at bounding box center [117, 186] width 53 height 8
click at [99, 184] on icon "button" at bounding box center [101, 186] width 5 height 5
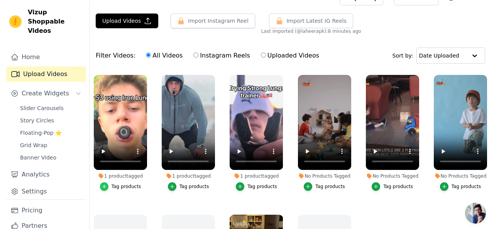
scroll to position [0, 0]
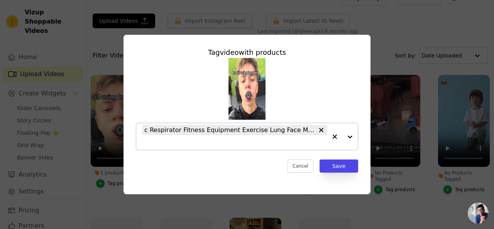
click at [325, 130] on div "c Respirator Fitness Equipment Exercise Lung Face Mouthpiece For Household Heal…" at bounding box center [235, 130] width 185 height 10
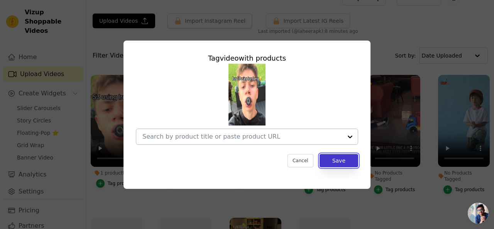
click at [330, 161] on button "Save" at bounding box center [339, 160] width 39 height 13
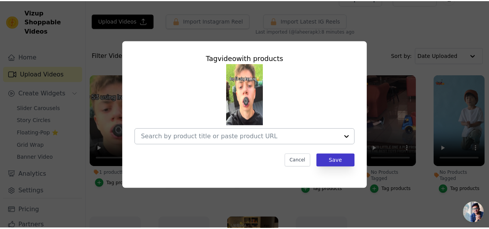
scroll to position [14, 0]
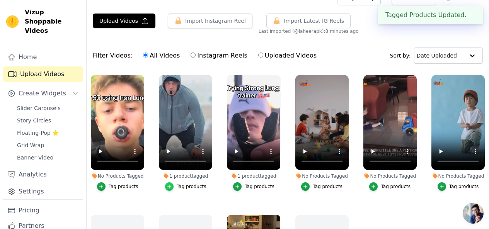
click at [171, 184] on icon "button" at bounding box center [169, 186] width 5 height 5
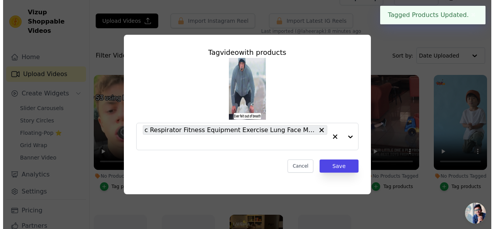
scroll to position [0, 0]
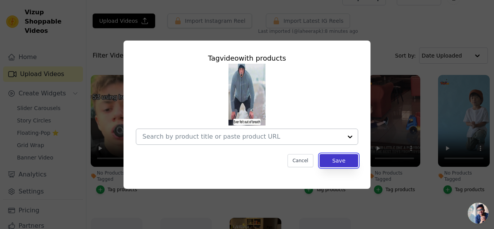
click at [335, 164] on button "Save" at bounding box center [339, 160] width 39 height 13
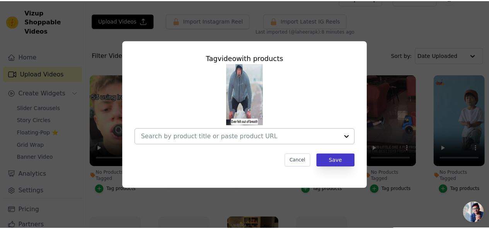
scroll to position [14, 0]
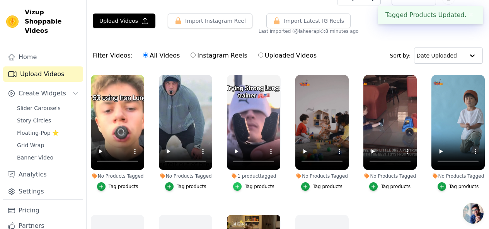
click at [240, 182] on div "button" at bounding box center [237, 186] width 8 height 8
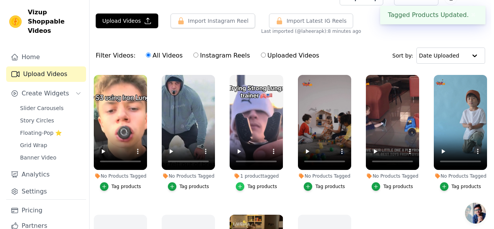
scroll to position [0, 0]
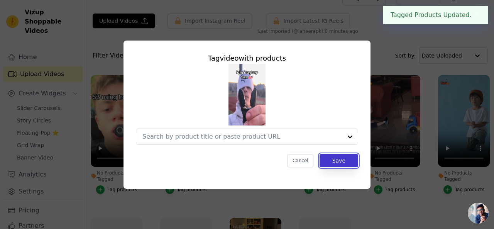
click at [337, 163] on button "Save" at bounding box center [339, 160] width 39 height 13
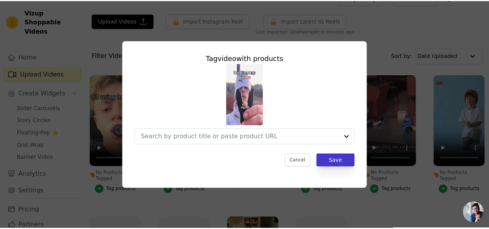
scroll to position [14, 0]
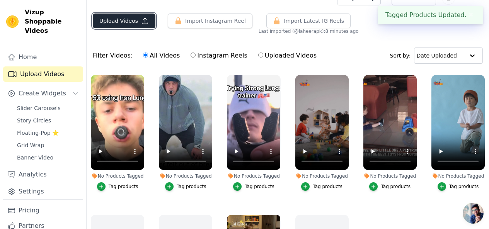
click at [136, 17] on button "Upload Videos" at bounding box center [124, 21] width 63 height 15
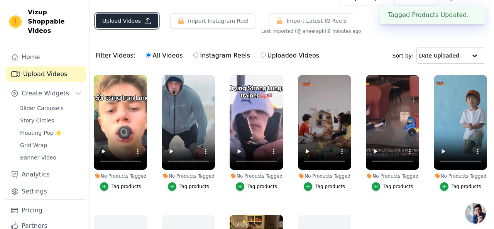
scroll to position [0, 0]
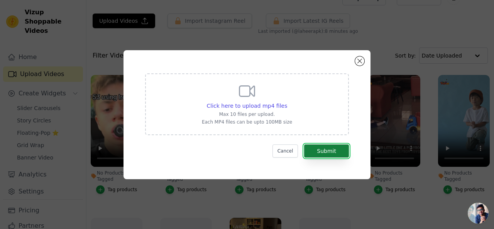
click at [322, 148] on button "Submit" at bounding box center [326, 150] width 45 height 13
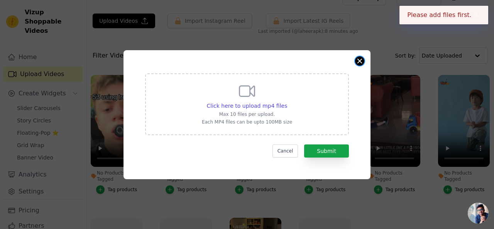
click at [359, 60] on button "Close modal" at bounding box center [359, 60] width 9 height 9
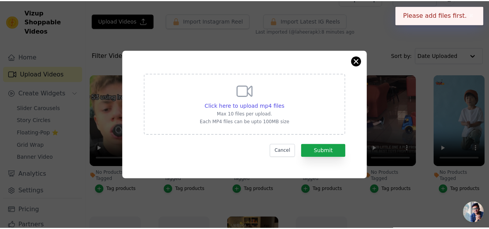
scroll to position [14, 0]
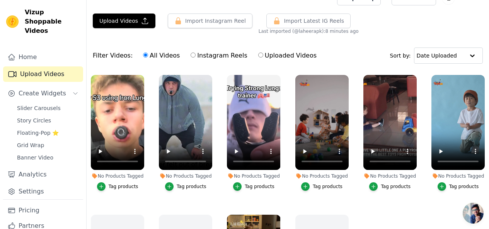
click at [274, 53] on label "Uploaded Videos" at bounding box center [287, 56] width 59 height 10
click at [263, 53] on input "Uploaded Videos" at bounding box center [260, 55] width 5 height 5
radio input "true"
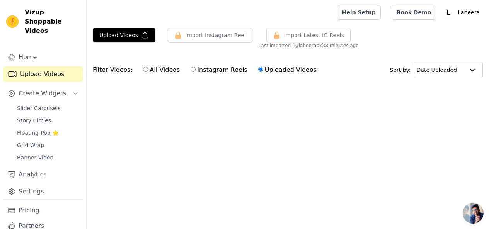
scroll to position [0, 0]
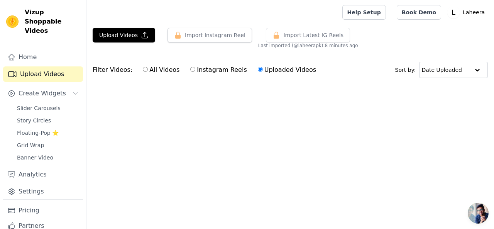
click at [109, 70] on div "Filter Videos: All Videos Instagram Reels Uploaded Videos" at bounding box center [207, 70] width 228 height 18
click at [151, 73] on label "All Videos" at bounding box center [161, 70] width 37 height 10
click at [148, 72] on input "All Videos" at bounding box center [145, 69] width 5 height 5
radio input "true"
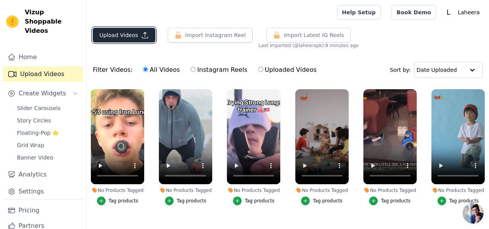
click at [133, 31] on button "Upload Videos" at bounding box center [124, 35] width 63 height 15
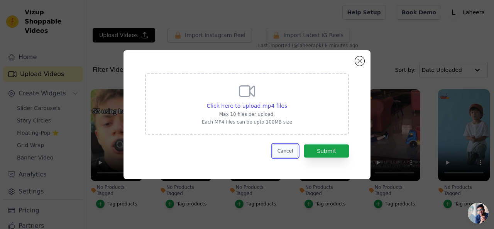
click at [291, 150] on button "Cancel" at bounding box center [286, 150] width 26 height 13
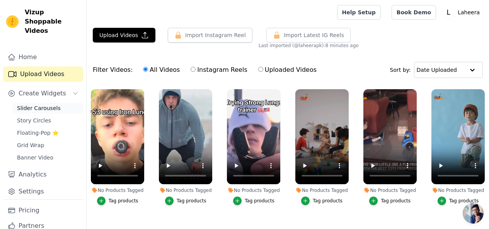
click at [45, 104] on span "Slider Carousels" at bounding box center [39, 108] width 44 height 8
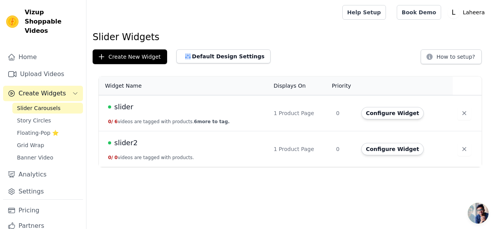
click at [118, 141] on span "slider2" at bounding box center [126, 143] width 24 height 11
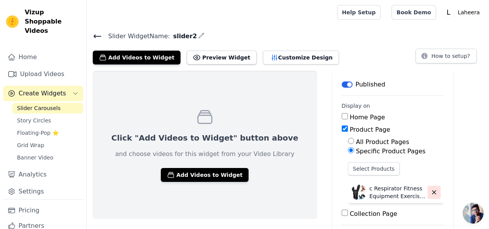
click at [430, 190] on icon "button" at bounding box center [433, 192] width 7 height 7
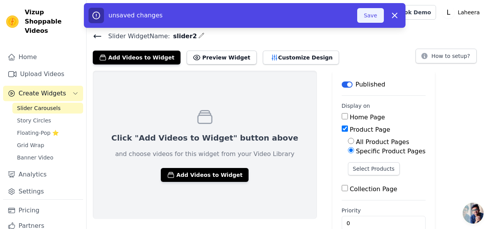
click at [366, 13] on button "Save" at bounding box center [370, 15] width 26 height 15
click at [369, 16] on button "Save" at bounding box center [370, 15] width 26 height 15
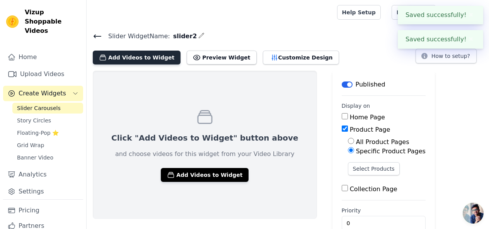
click at [131, 60] on button "Add Videos to Widget" at bounding box center [137, 58] width 88 height 14
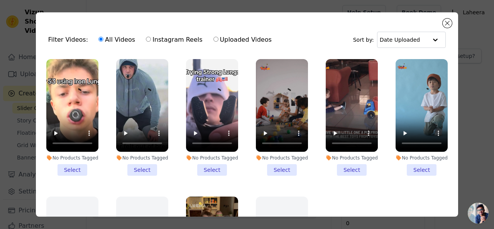
click at [212, 169] on li "No Products Tagged Select" at bounding box center [212, 117] width 52 height 117
click at [0, 0] on input "No Products Tagged Select" at bounding box center [0, 0] width 0 height 0
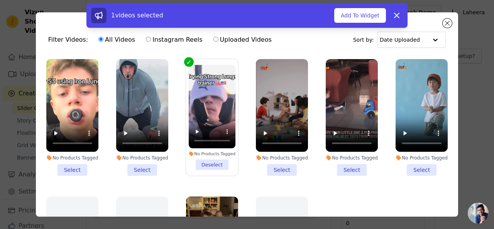
click at [60, 163] on li "No Products Tagged Select" at bounding box center [72, 117] width 52 height 117
click at [0, 0] on input "No Products Tagged Select" at bounding box center [0, 0] width 0 height 0
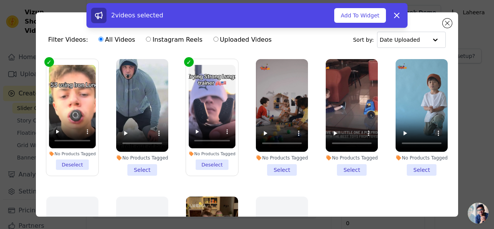
click at [132, 165] on li "No Products Tagged Select" at bounding box center [142, 117] width 52 height 117
click at [0, 0] on input "No Products Tagged Select" at bounding box center [0, 0] width 0 height 0
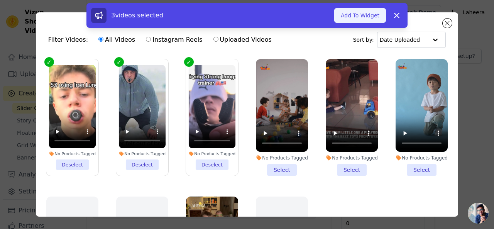
click at [353, 19] on button "Add To Widget" at bounding box center [361, 15] width 52 height 15
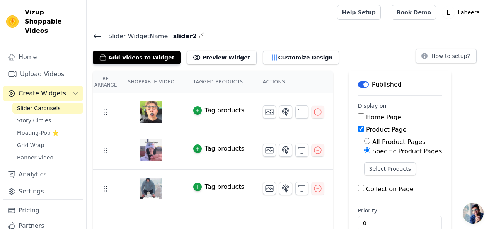
scroll to position [17, 0]
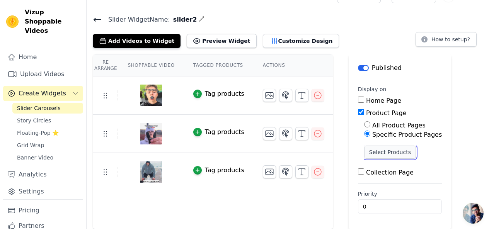
click at [375, 153] on button "Select Products" at bounding box center [390, 152] width 52 height 13
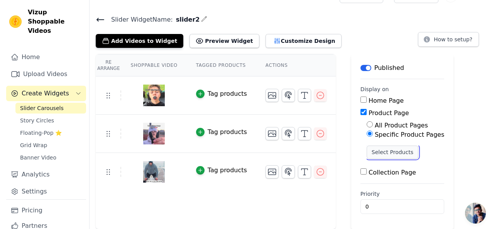
scroll to position [0, 0]
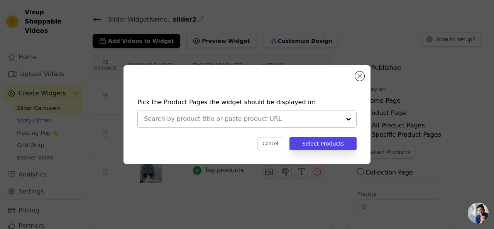
click at [348, 119] on div at bounding box center [348, 118] width 15 height 17
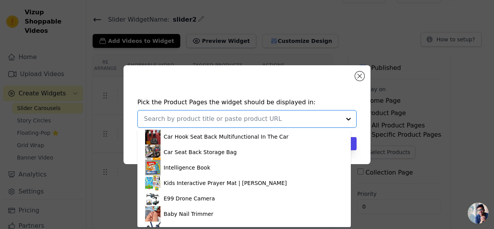
scroll to position [276, 0]
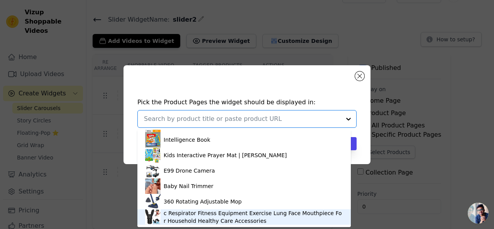
click at [260, 221] on div "c Respirator Fitness Equipment Exercise Lung Face Mouthpiece For Household Heal…" at bounding box center [254, 216] width 180 height 15
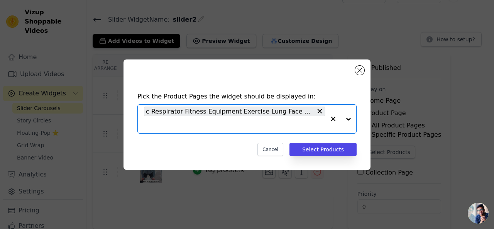
click at [292, 126] on input "text" at bounding box center [235, 124] width 182 height 9
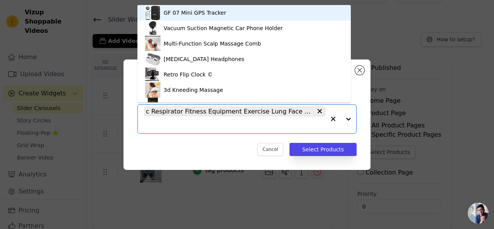
click at [292, 126] on input "text" at bounding box center [235, 124] width 182 height 9
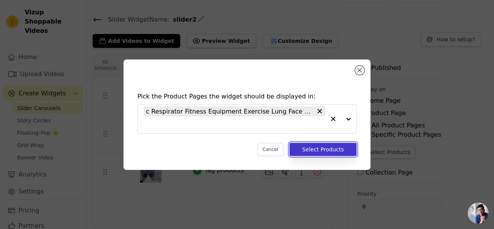
click at [318, 150] on button "Select Products" at bounding box center [323, 149] width 67 height 13
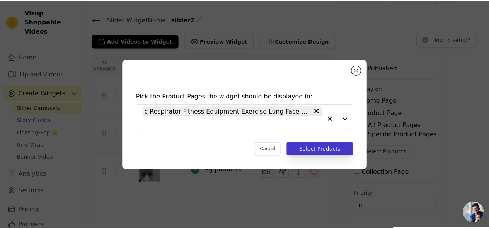
scroll to position [17, 0]
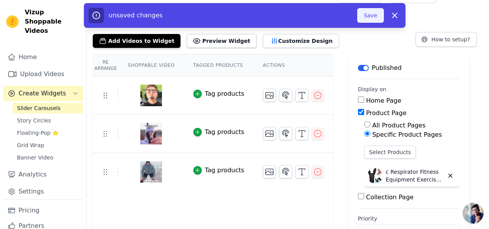
click at [368, 17] on button "Save" at bounding box center [370, 15] width 26 height 15
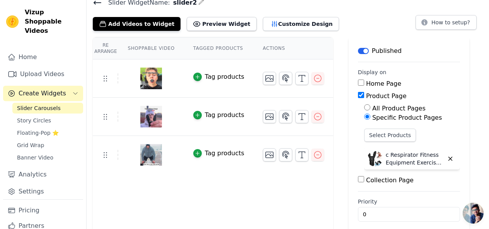
scroll to position [26, 0]
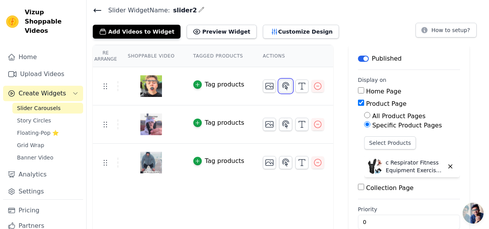
click at [281, 89] on icon "button" at bounding box center [285, 86] width 9 height 9
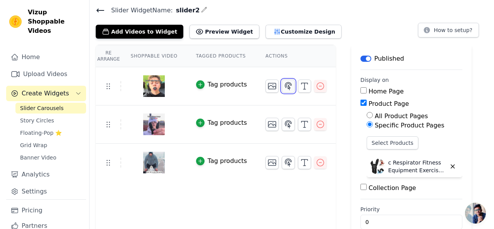
scroll to position [0, 0]
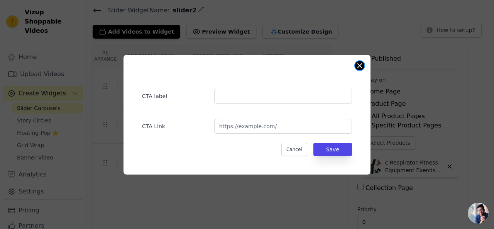
click at [357, 67] on button "Close modal" at bounding box center [359, 65] width 9 height 9
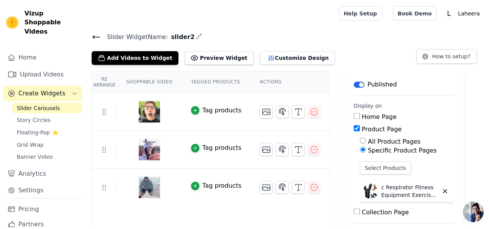
scroll to position [26, 0]
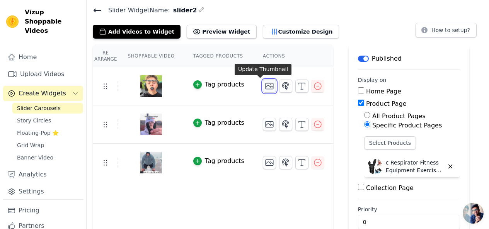
click at [263, 92] on button "button" at bounding box center [269, 86] width 13 height 13
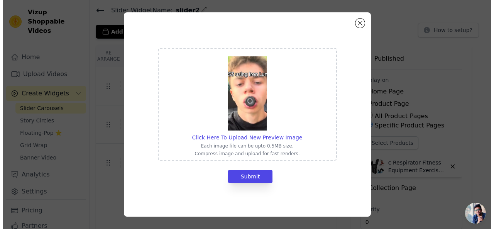
scroll to position [0, 0]
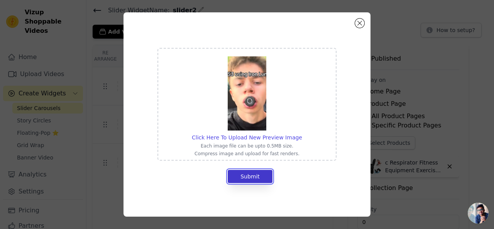
click at [242, 177] on button "Submit" at bounding box center [250, 176] width 45 height 13
click at [362, 23] on button "Close modal" at bounding box center [359, 23] width 9 height 9
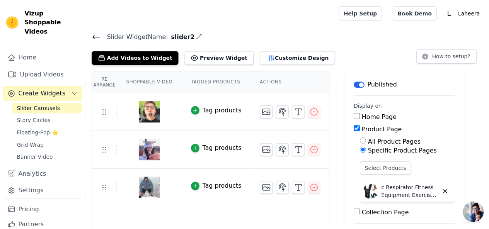
scroll to position [26, 0]
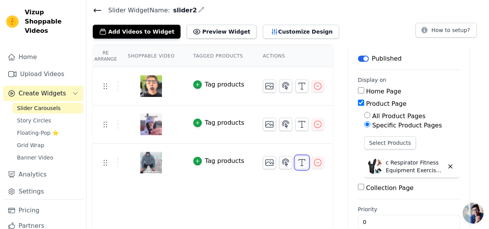
click at [297, 159] on button "button" at bounding box center [301, 162] width 13 height 13
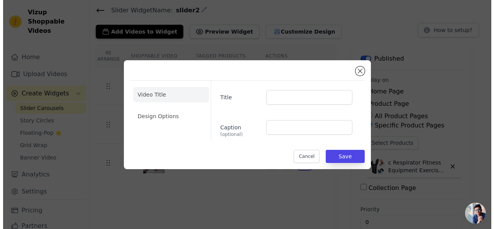
scroll to position [0, 0]
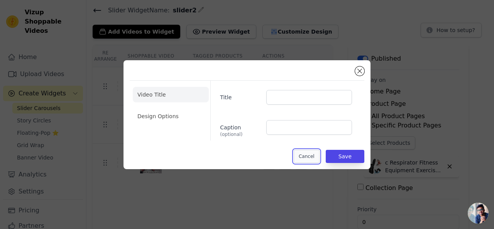
click at [316, 156] on button "Cancel" at bounding box center [307, 156] width 26 height 13
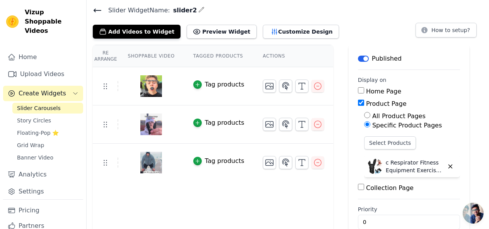
scroll to position [41, 0]
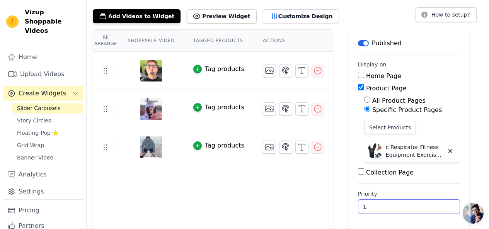
click at [431, 206] on input "1" at bounding box center [409, 206] width 102 height 15
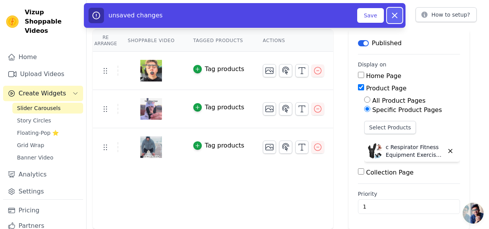
click at [397, 16] on icon "button" at bounding box center [394, 15] width 9 height 9
type input "0"
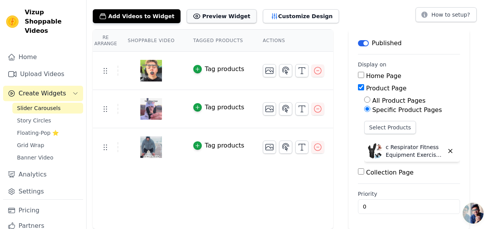
click at [195, 14] on button "Preview Widget" at bounding box center [222, 16] width 70 height 14
click at [263, 18] on button "Customize Design" at bounding box center [301, 16] width 76 height 14
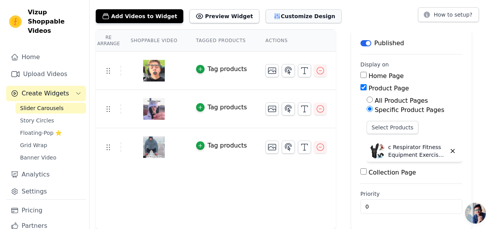
scroll to position [0, 0]
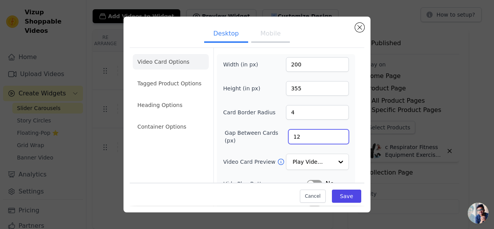
click at [299, 132] on input "12" at bounding box center [319, 136] width 61 height 15
type input "10"
click at [336, 166] on div at bounding box center [340, 162] width 15 height 15
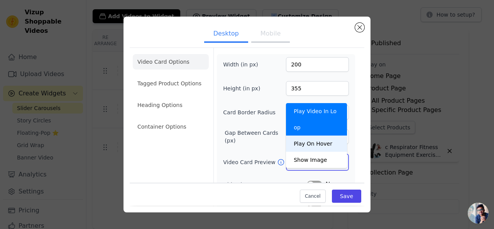
click at [301, 136] on div "Play On Hover" at bounding box center [316, 144] width 61 height 16
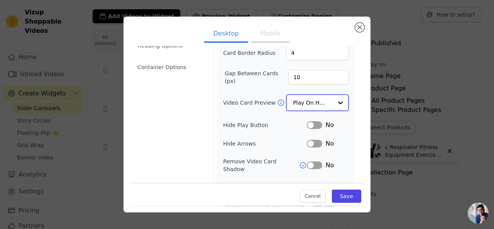
scroll to position [60, 0]
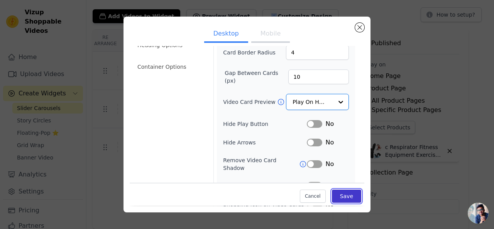
click at [338, 198] on button "Save" at bounding box center [346, 196] width 29 height 13
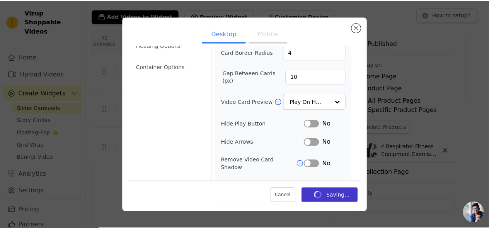
scroll to position [41, 0]
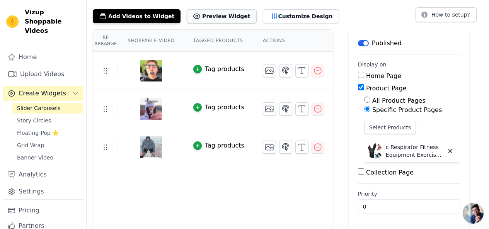
click at [190, 16] on button "Preview Widget" at bounding box center [222, 16] width 70 height 14
click at [279, 18] on button "Customize Design" at bounding box center [301, 16] width 76 height 14
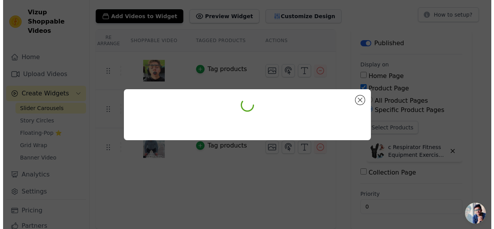
scroll to position [0, 0]
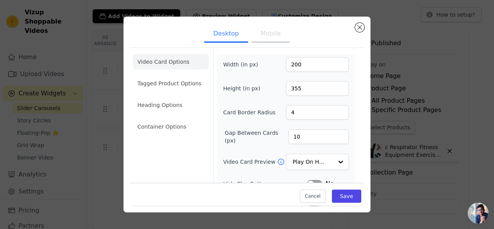
click at [357, 31] on ul "Desktop Mobile" at bounding box center [247, 34] width 235 height 23
click at [357, 29] on button "Close modal" at bounding box center [359, 27] width 9 height 9
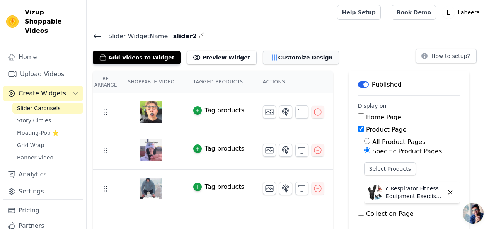
click at [279, 51] on button "Customize Design" at bounding box center [301, 58] width 76 height 14
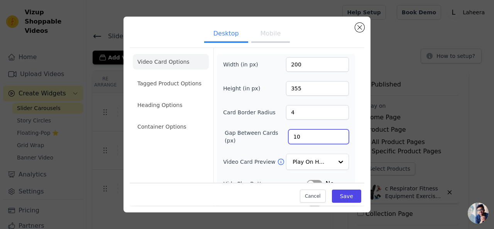
click at [300, 134] on input "10" at bounding box center [319, 136] width 61 height 15
type input "1"
type input "00"
click at [339, 192] on button "Save" at bounding box center [346, 196] width 29 height 13
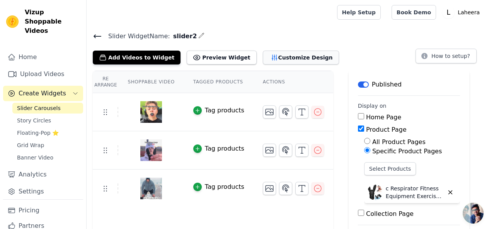
click at [277, 57] on button "Customize Design" at bounding box center [301, 58] width 76 height 14
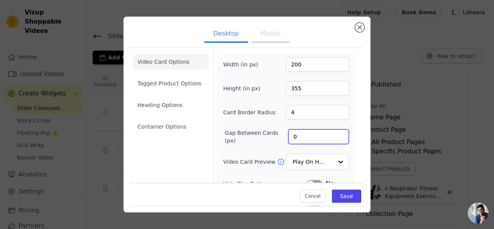
click at [292, 136] on input "0" at bounding box center [319, 136] width 61 height 15
type input "5"
click at [345, 199] on button "Save" at bounding box center [346, 196] width 29 height 13
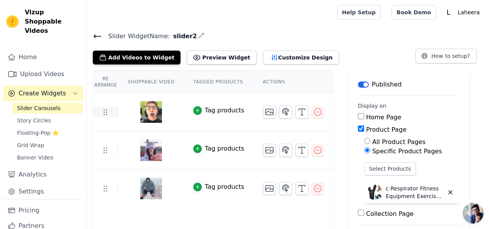
click at [104, 115] on icon at bounding box center [104, 111] width 9 height 9
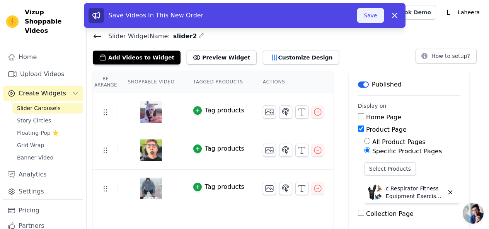
click at [371, 15] on button "Save" at bounding box center [370, 15] width 26 height 15
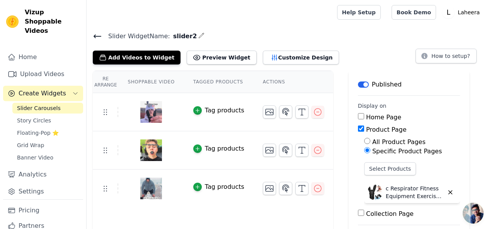
click at [198, 37] on icon "button" at bounding box center [201, 35] width 6 height 6
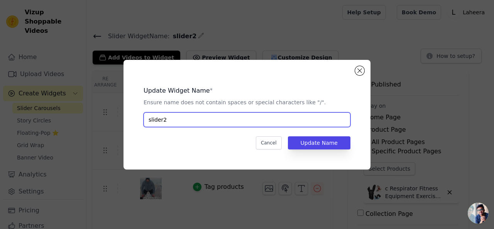
click at [171, 117] on input "slider2" at bounding box center [247, 119] width 207 height 15
type input "slider1"
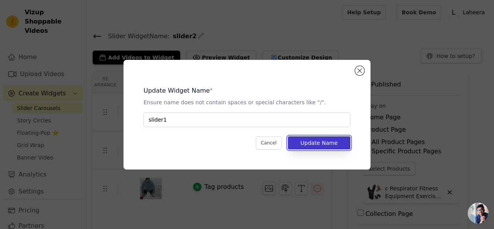
click at [323, 138] on button "Update Name" at bounding box center [319, 142] width 63 height 13
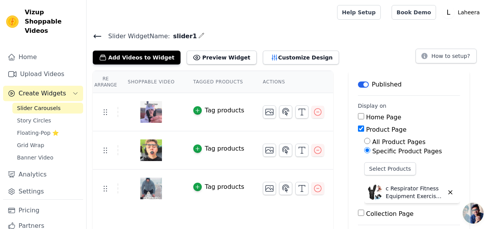
scroll to position [41, 0]
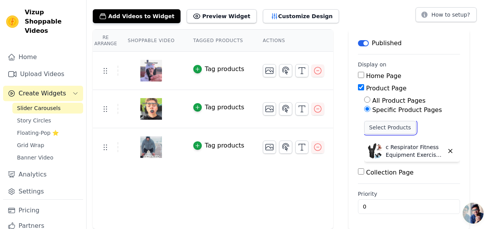
click at [378, 131] on button "Select Products" at bounding box center [390, 127] width 52 height 13
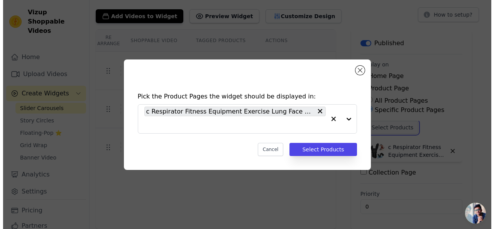
scroll to position [0, 0]
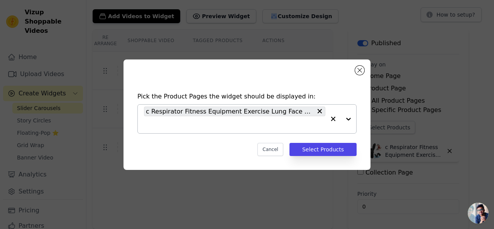
click at [347, 117] on div at bounding box center [341, 119] width 31 height 29
click at [346, 117] on div at bounding box center [341, 119] width 31 height 29
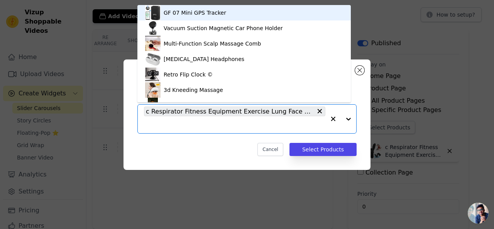
click at [346, 117] on div at bounding box center [341, 119] width 31 height 29
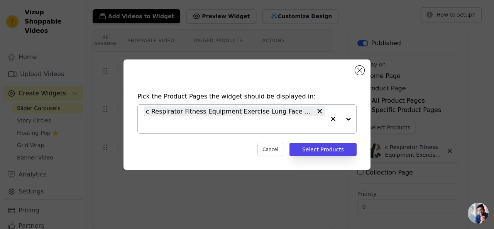
click at [331, 121] on icon "button" at bounding box center [334, 119] width 8 height 8
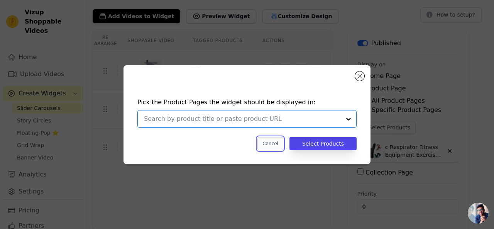
click at [284, 145] on button "Cancel" at bounding box center [271, 143] width 26 height 13
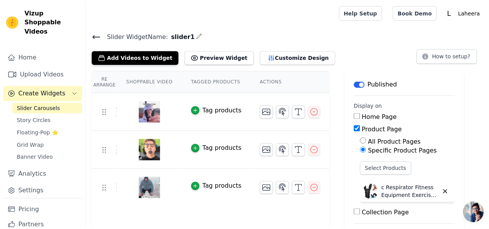
scroll to position [41, 0]
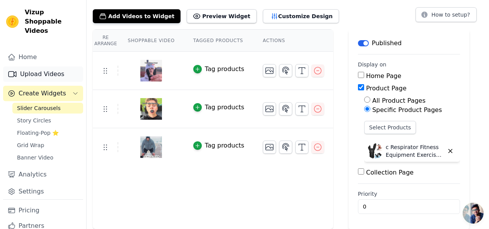
click at [50, 66] on link "Upload Videos" at bounding box center [43, 73] width 80 height 15
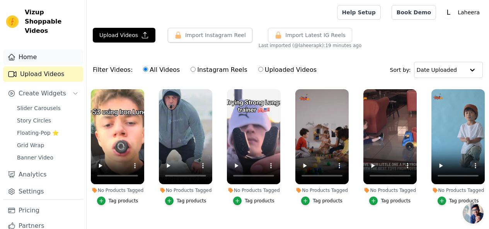
click at [31, 49] on link "Home" at bounding box center [43, 56] width 80 height 15
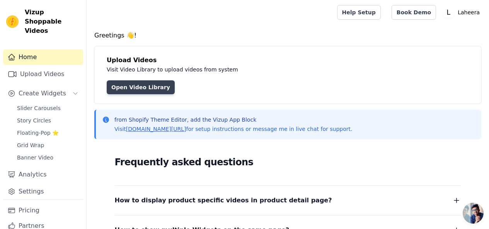
click at [123, 90] on link "Open Video Library" at bounding box center [141, 87] width 68 height 14
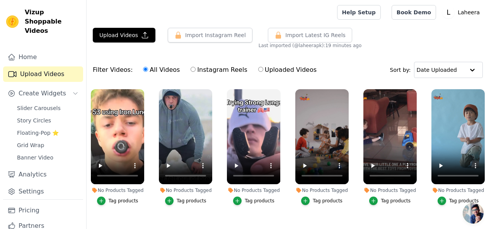
click at [472, 80] on div "Filter Videos: All Videos Instagram Reels Uploaded Videos Sort by: Date Uploaded" at bounding box center [288, 70] width 402 height 30
click at [466, 73] on div at bounding box center [471, 69] width 15 height 15
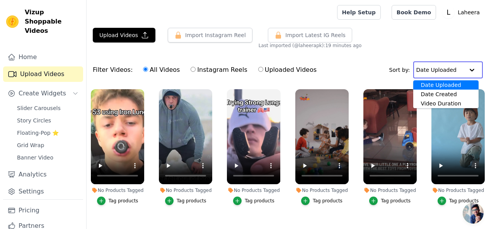
click at [462, 85] on div "Date Uploaded" at bounding box center [445, 84] width 65 height 9
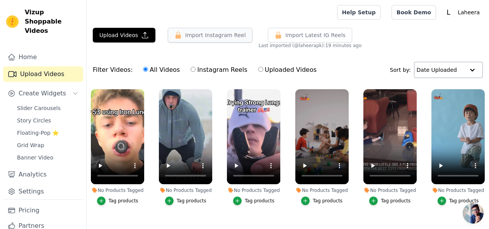
click at [184, 36] on button "Import Instagram Reel" at bounding box center [210, 35] width 85 height 15
click at [28, 50] on link "Home" at bounding box center [43, 56] width 80 height 15
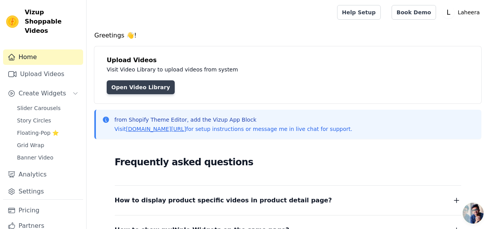
click at [131, 85] on link "Open Video Library" at bounding box center [141, 87] width 68 height 14
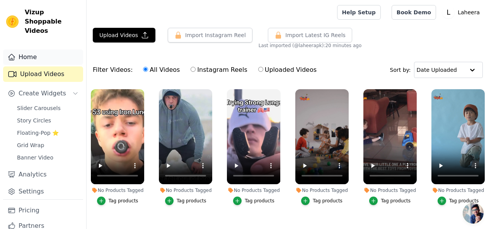
click at [16, 51] on link "Home" at bounding box center [43, 56] width 80 height 15
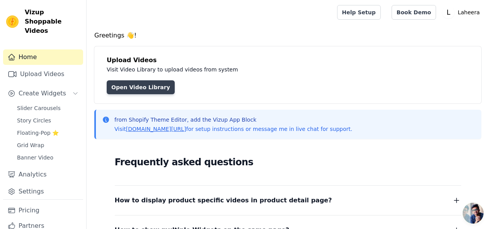
click at [143, 85] on link "Open Video Library" at bounding box center [141, 87] width 68 height 14
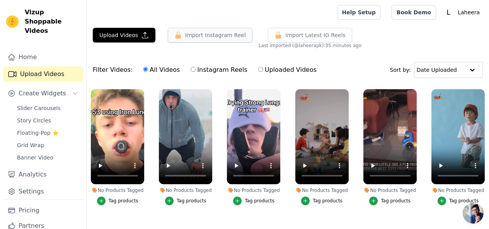
click at [198, 40] on button "Import Instagram Reel" at bounding box center [210, 35] width 85 height 15
click at [198, 34] on button "Import Instagram Reel" at bounding box center [210, 35] width 85 height 15
click at [113, 34] on button "Upload Videos" at bounding box center [124, 35] width 63 height 15
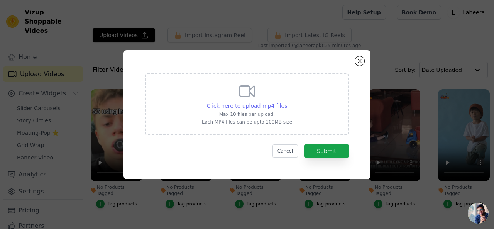
click at [259, 106] on span "Click here to upload mp4 files" at bounding box center [247, 106] width 81 height 6
click at [287, 102] on input "Click here to upload mp4 files Max 10 files per upload. Each MP4 files can be u…" at bounding box center [287, 102] width 0 height 0
type input "C:\fakepath\WhatsApp Video 2025-09-04 at 11.28.08 AM.mp4"
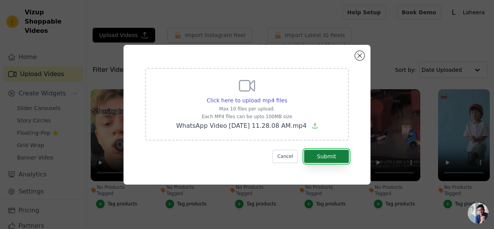
click at [314, 150] on button "Submit" at bounding box center [326, 156] width 45 height 13
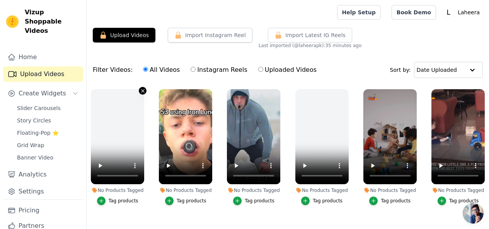
click at [141, 92] on icon "button" at bounding box center [142, 90] width 3 height 3
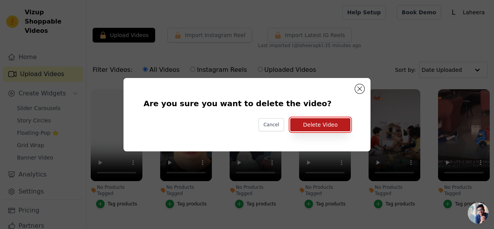
click at [316, 126] on button "Delete Video" at bounding box center [321, 124] width 60 height 13
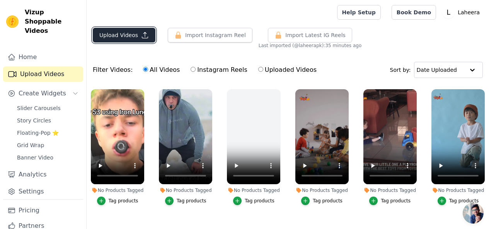
click at [109, 36] on button "Upload Videos" at bounding box center [124, 35] width 63 height 15
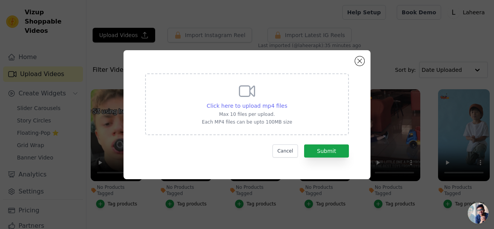
click at [255, 106] on span "Click here to upload mp4 files" at bounding box center [247, 106] width 81 height 6
click at [287, 102] on input "Click here to upload mp4 files Max 10 files per upload. Each MP4 files can be u…" at bounding box center [287, 102] width 0 height 0
type input "C:\fakepath\WhatsApp Video 2025-09-04 at 11.28.09 AM.mp4"
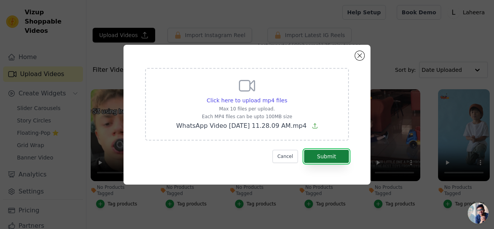
click at [323, 154] on button "Submit" at bounding box center [326, 156] width 45 height 13
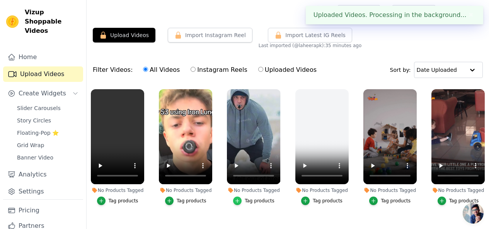
click at [239, 198] on icon "button" at bounding box center [236, 200] width 5 height 5
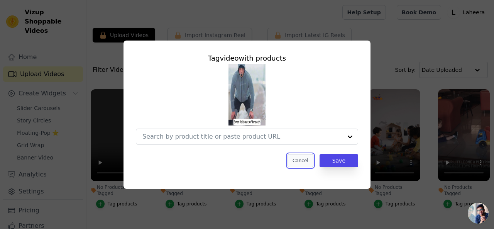
click at [304, 160] on button "Cancel" at bounding box center [301, 160] width 26 height 13
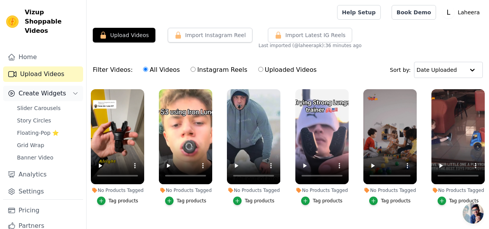
click at [41, 89] on span "Create Widgets" at bounding box center [43, 93] width 48 height 9
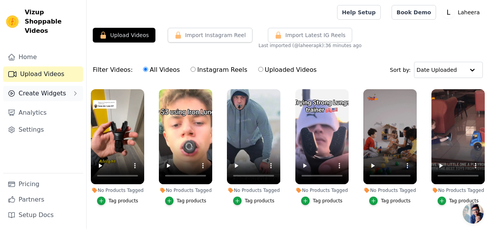
click at [39, 89] on span "Create Widgets" at bounding box center [43, 93] width 48 height 9
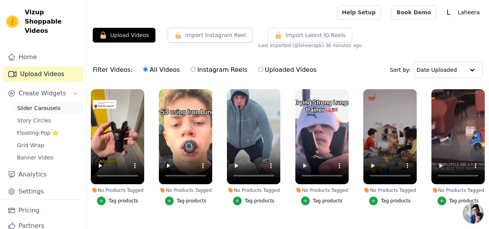
click at [34, 104] on span "Slider Carousels" at bounding box center [39, 108] width 44 height 8
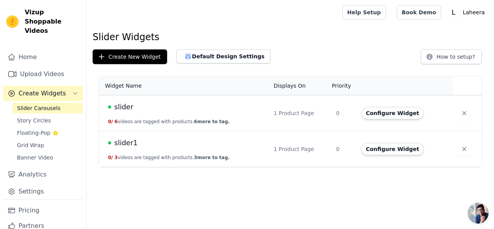
click at [127, 156] on button "0 / 3 videos are tagged with products. 3 more to tag." at bounding box center [169, 158] width 122 height 6
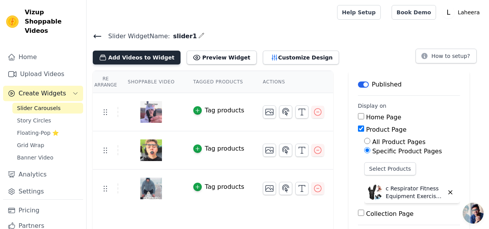
click at [145, 54] on button "Add Videos to Widget" at bounding box center [137, 58] width 88 height 14
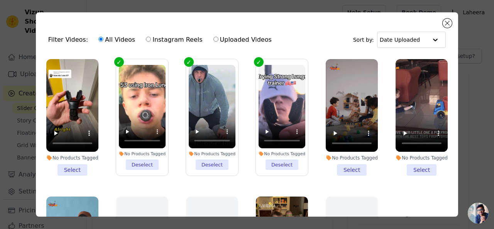
click at [66, 167] on li "No Products Tagged Select" at bounding box center [72, 117] width 52 height 117
click at [0, 0] on input "No Products Tagged Select" at bounding box center [0, 0] width 0 height 0
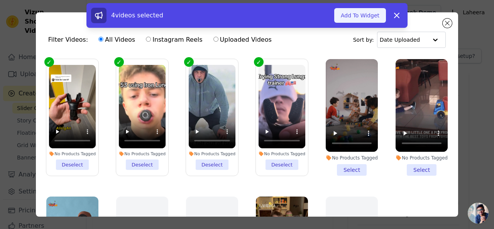
click at [353, 17] on button "Add To Widget" at bounding box center [361, 15] width 52 height 15
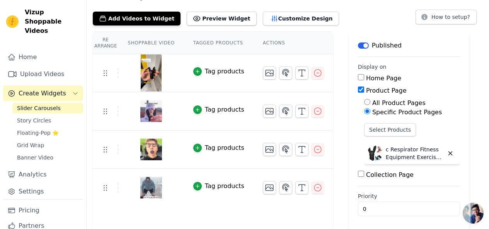
scroll to position [41, 0]
